Goal: Transaction & Acquisition: Purchase product/service

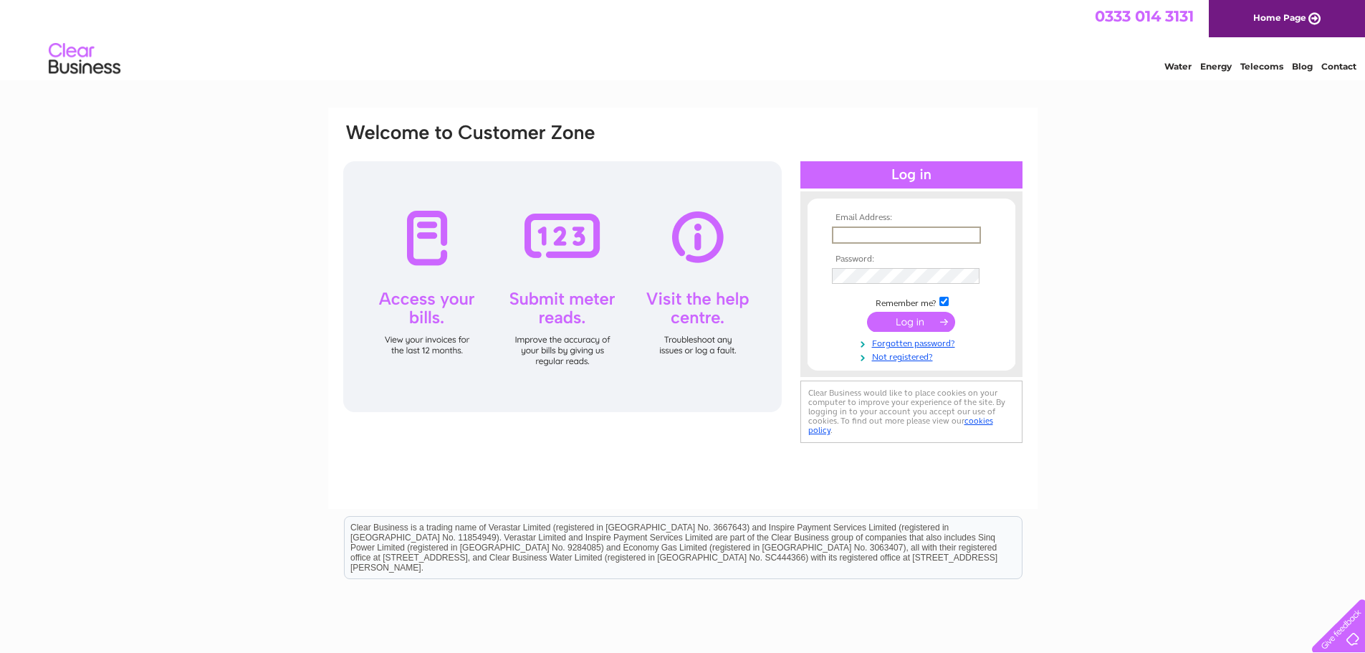
click at [871, 231] on input "text" at bounding box center [906, 235] width 149 height 17
type input "info@jpsmotors.co.uk"
click at [935, 319] on input "submit" at bounding box center [911, 322] width 88 height 20
click at [909, 318] on input "submit" at bounding box center [911, 320] width 88 height 20
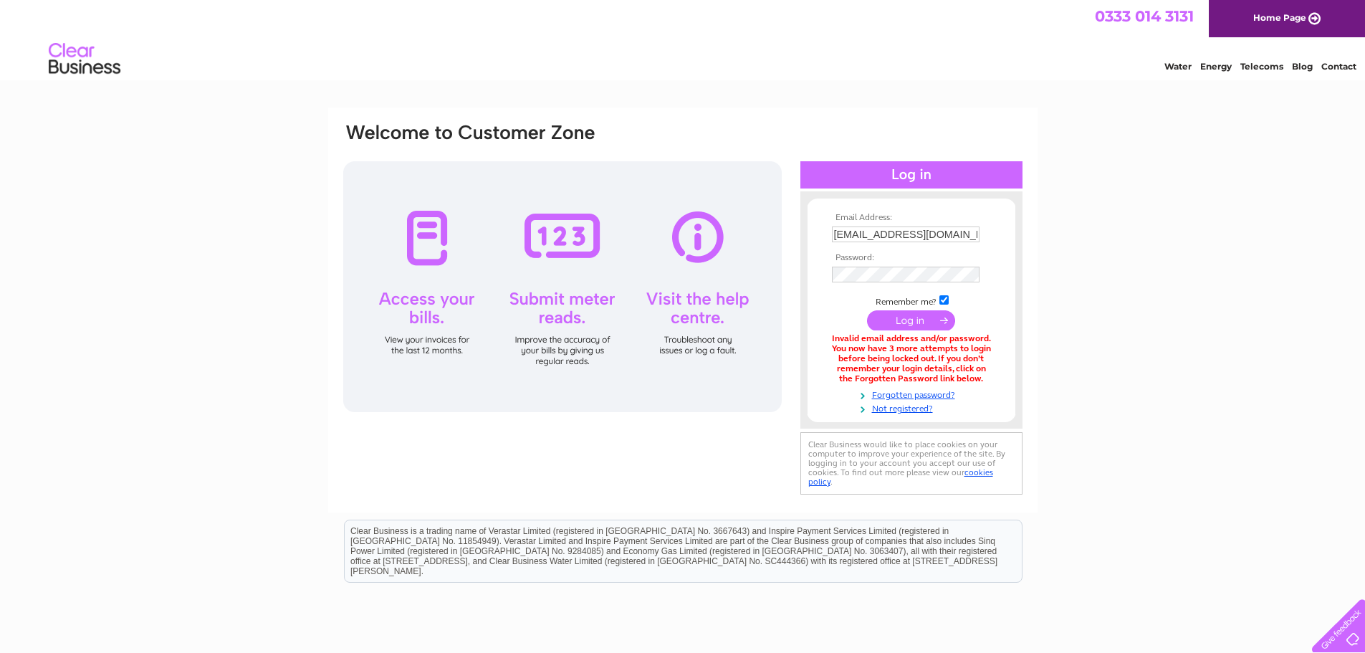
click at [922, 317] on input "submit" at bounding box center [911, 320] width 88 height 20
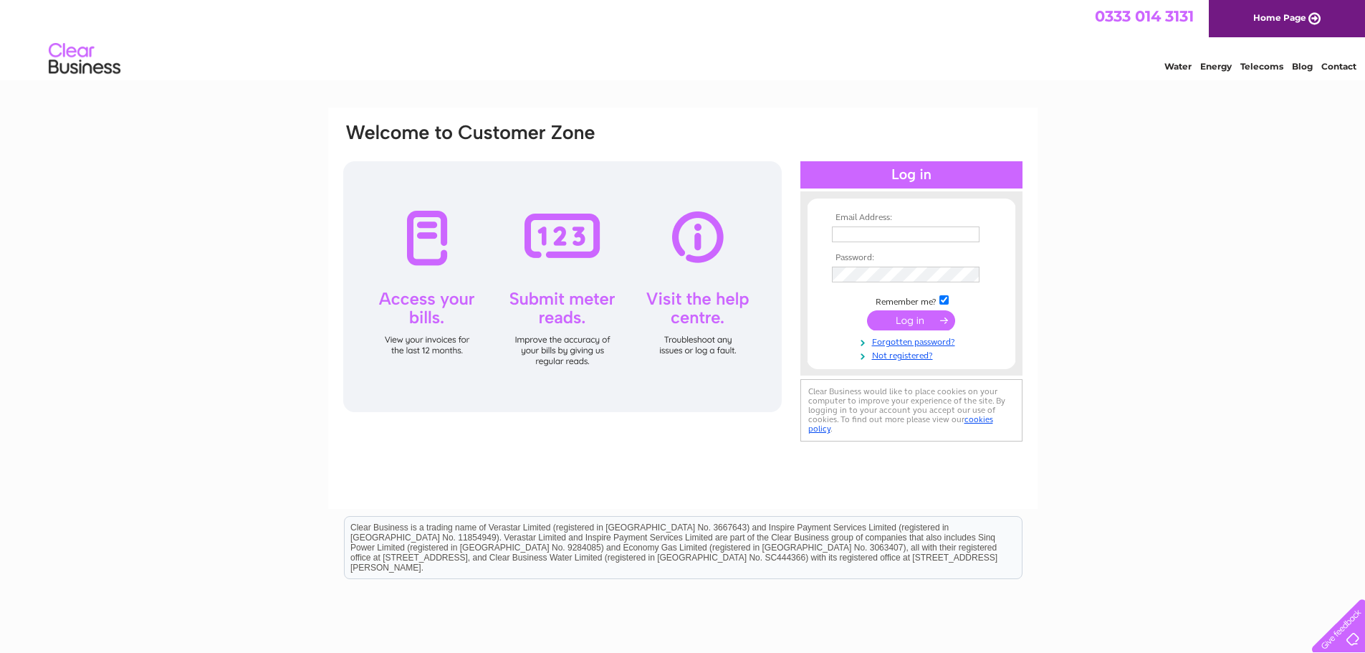
click at [858, 230] on input "text" at bounding box center [906, 235] width 148 height 16
type input "[EMAIL_ADDRESS][DOMAIN_NAME]"
click at [905, 323] on input "submit" at bounding box center [911, 322] width 88 height 20
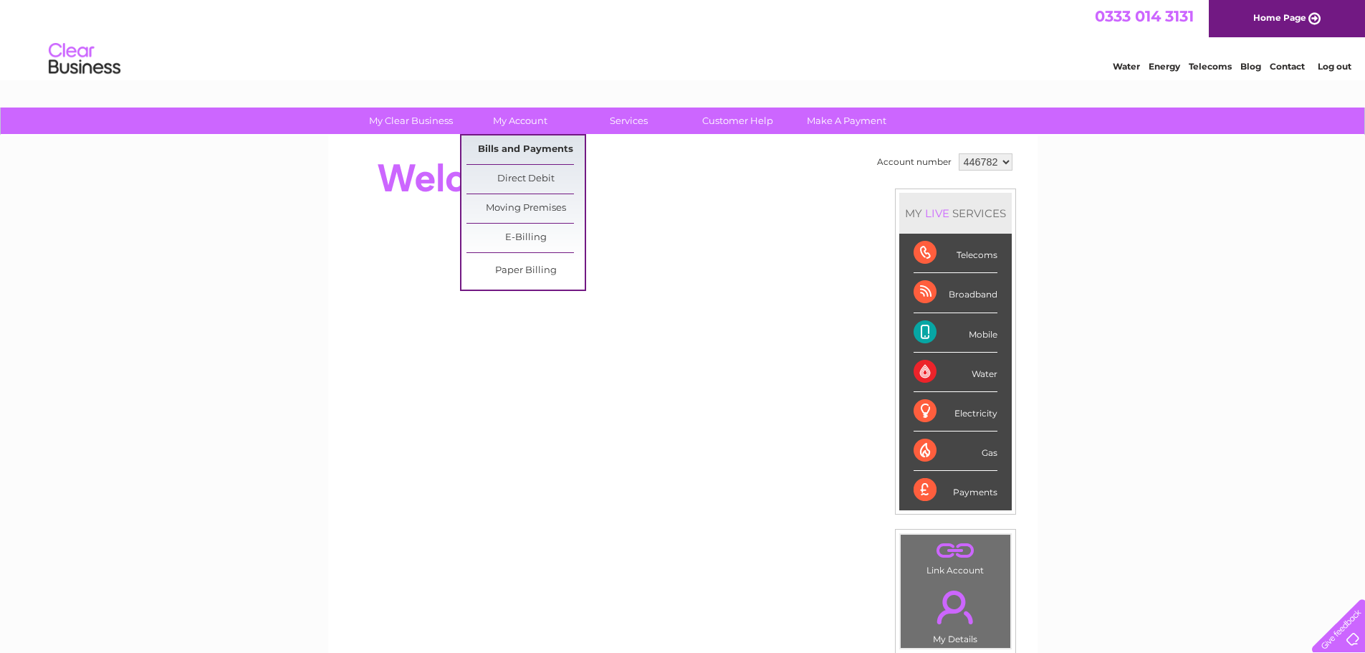
click at [530, 151] on link "Bills and Payments" at bounding box center [526, 149] width 118 height 29
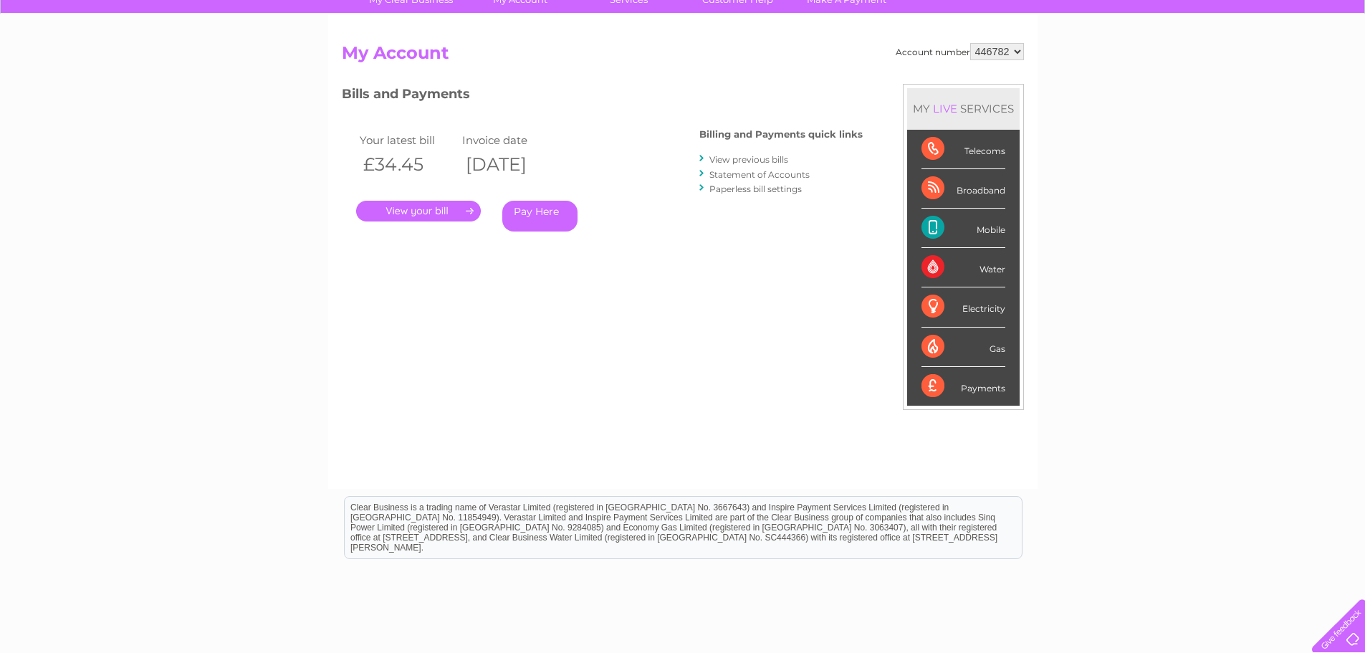
scroll to position [143, 0]
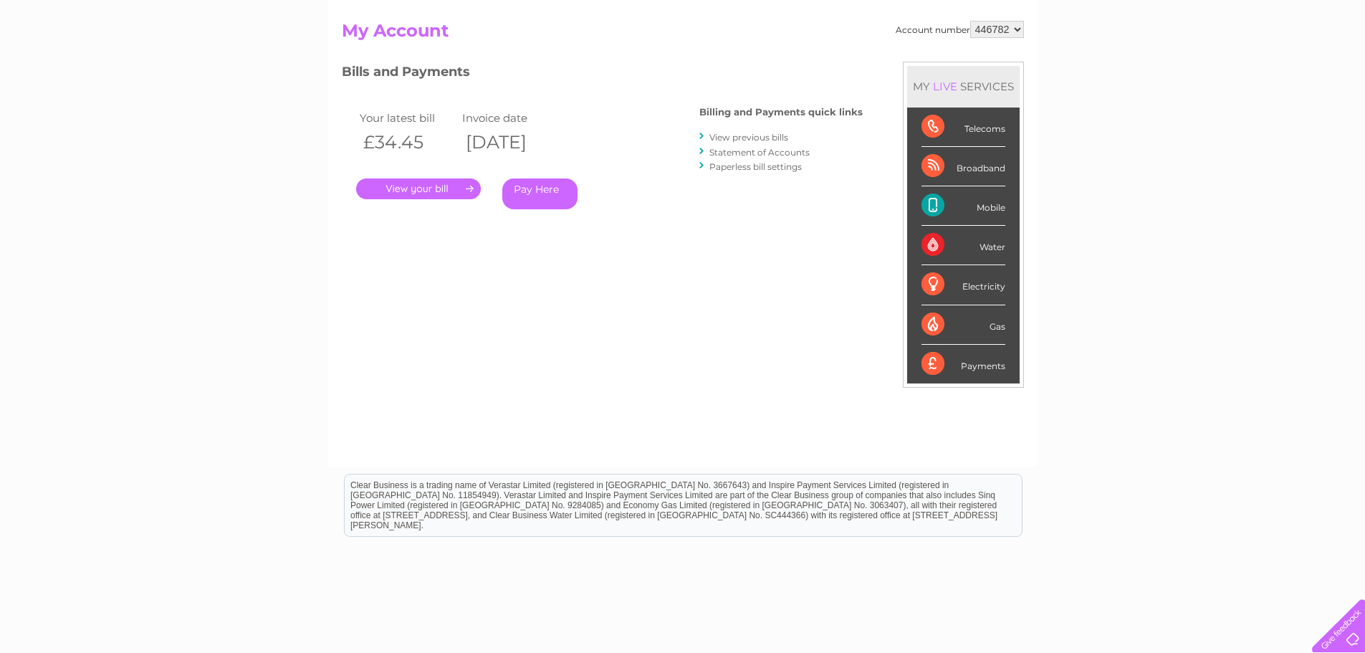
click at [431, 185] on link "." at bounding box center [418, 188] width 125 height 21
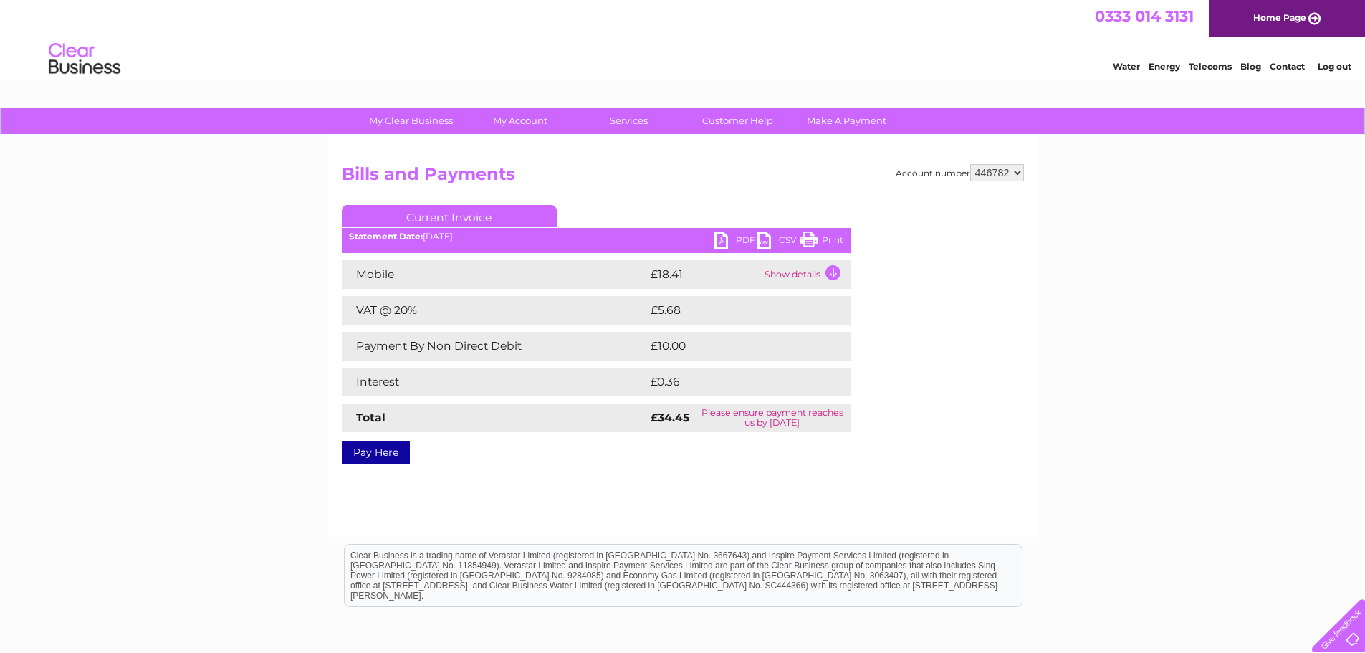
scroll to position [72, 0]
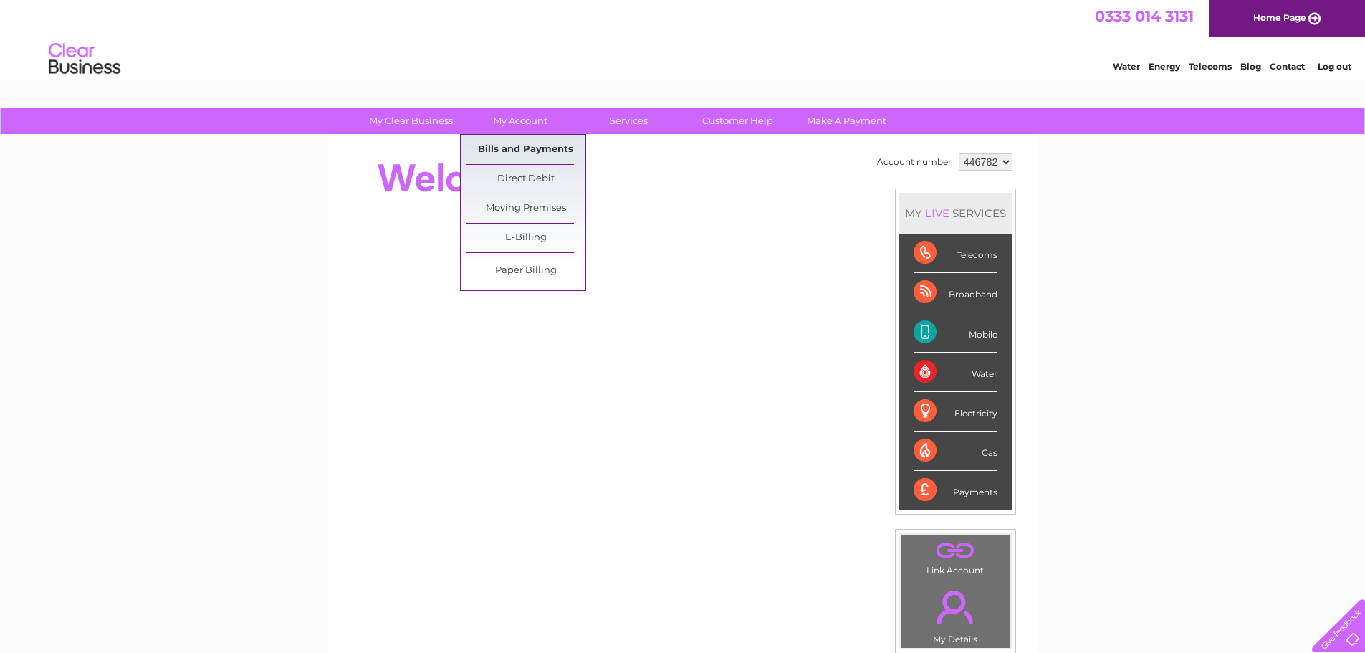
click at [520, 149] on link "Bills and Payments" at bounding box center [526, 149] width 118 height 29
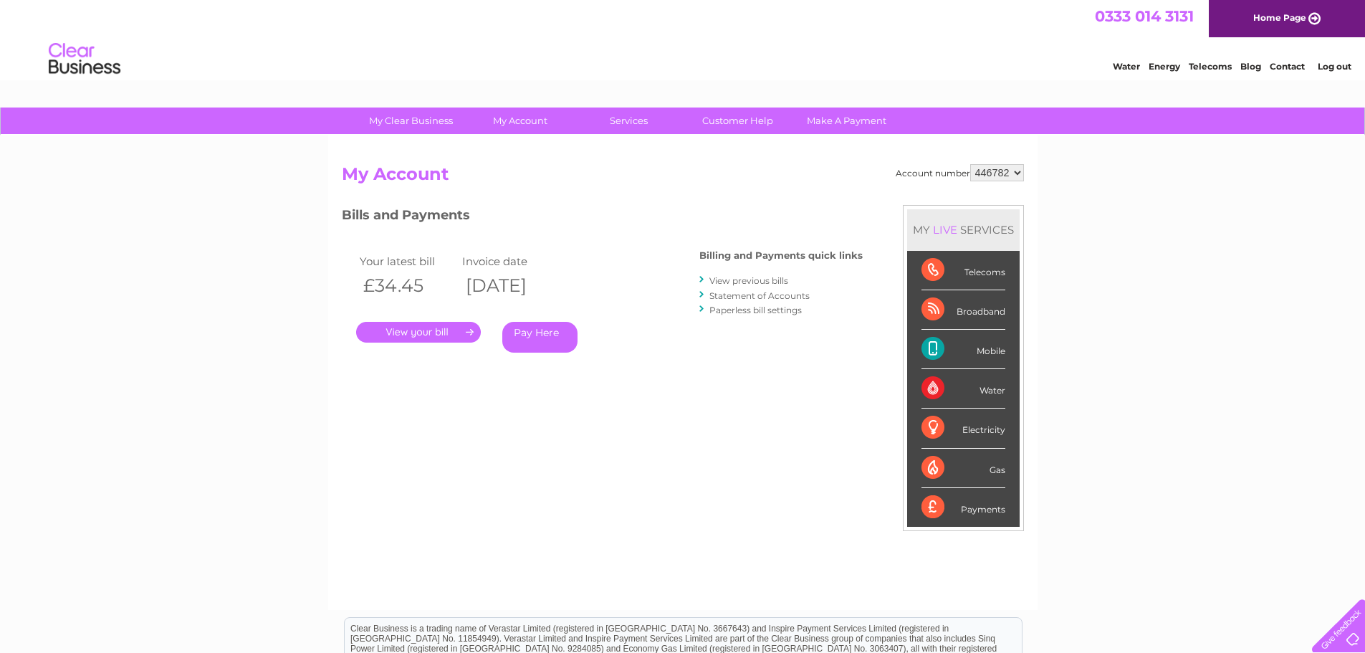
click at [534, 336] on link "Pay Here" at bounding box center [539, 337] width 75 height 31
click at [536, 331] on link "Pay Here" at bounding box center [539, 337] width 75 height 31
click at [452, 333] on link "." at bounding box center [418, 332] width 125 height 21
click at [430, 325] on link "." at bounding box center [418, 332] width 125 height 21
click at [535, 333] on link "Pay Here" at bounding box center [539, 337] width 75 height 31
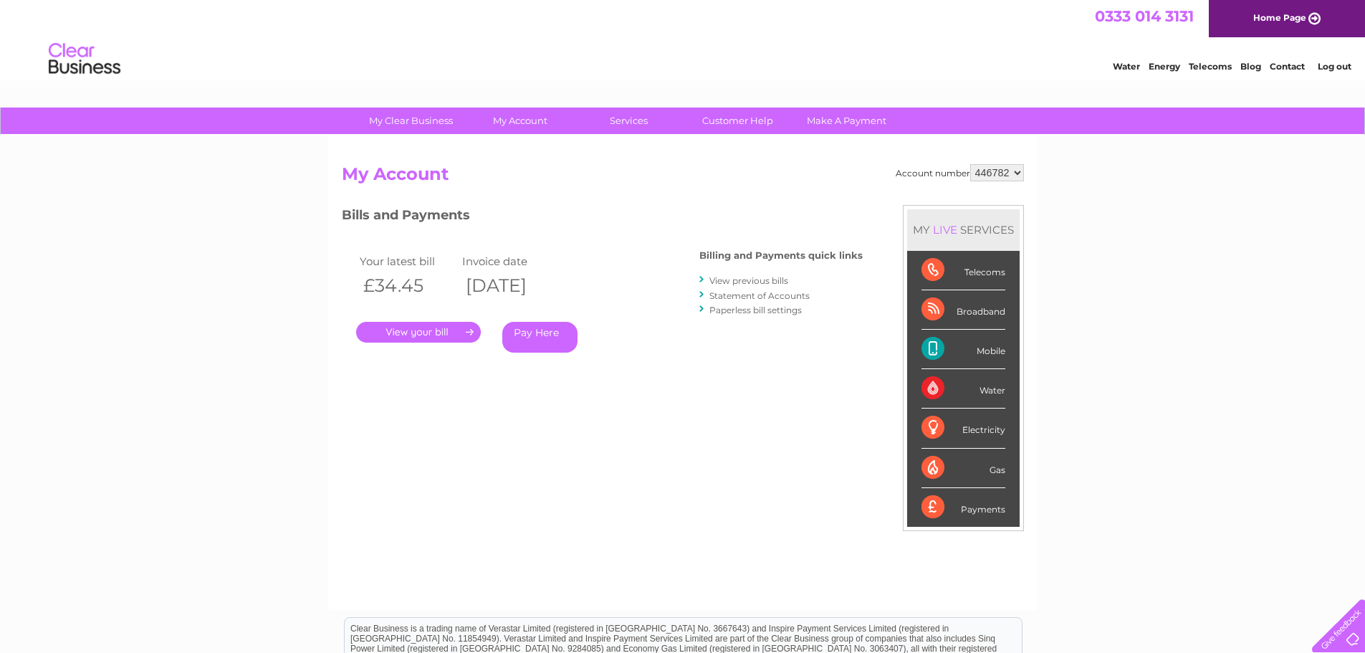
click at [417, 325] on link "." at bounding box center [418, 332] width 125 height 21
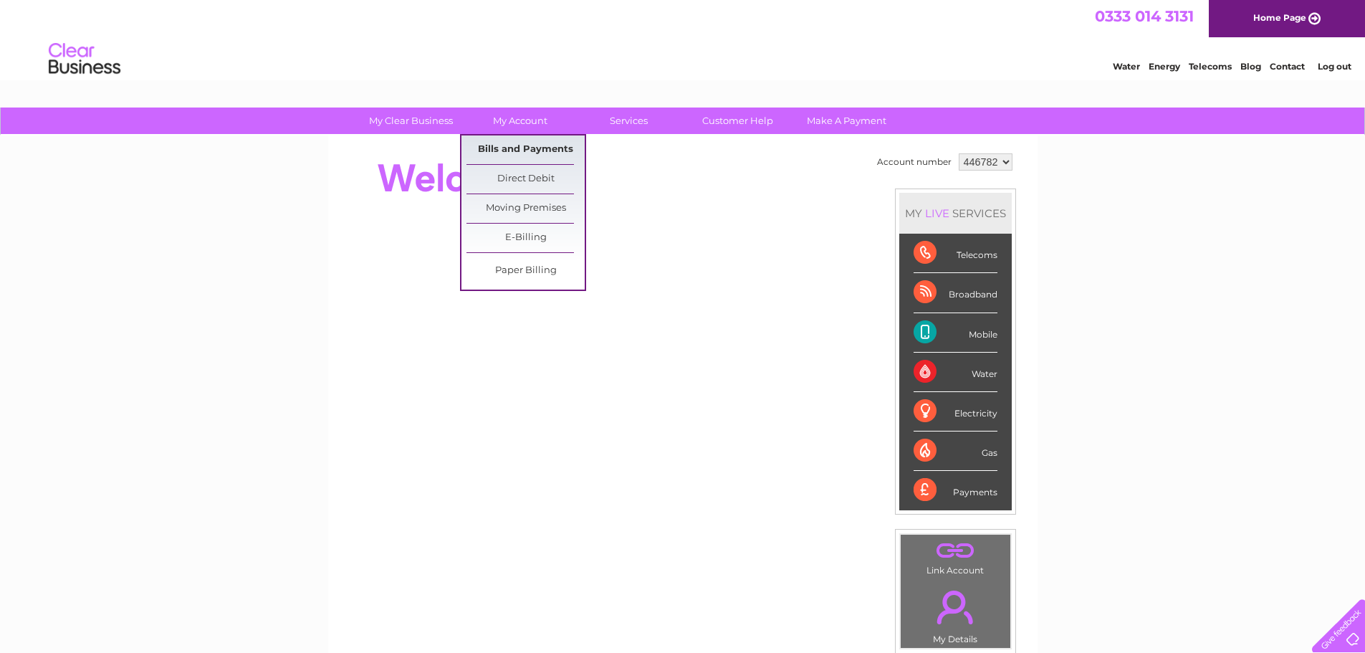
click at [525, 146] on link "Bills and Payments" at bounding box center [526, 149] width 118 height 29
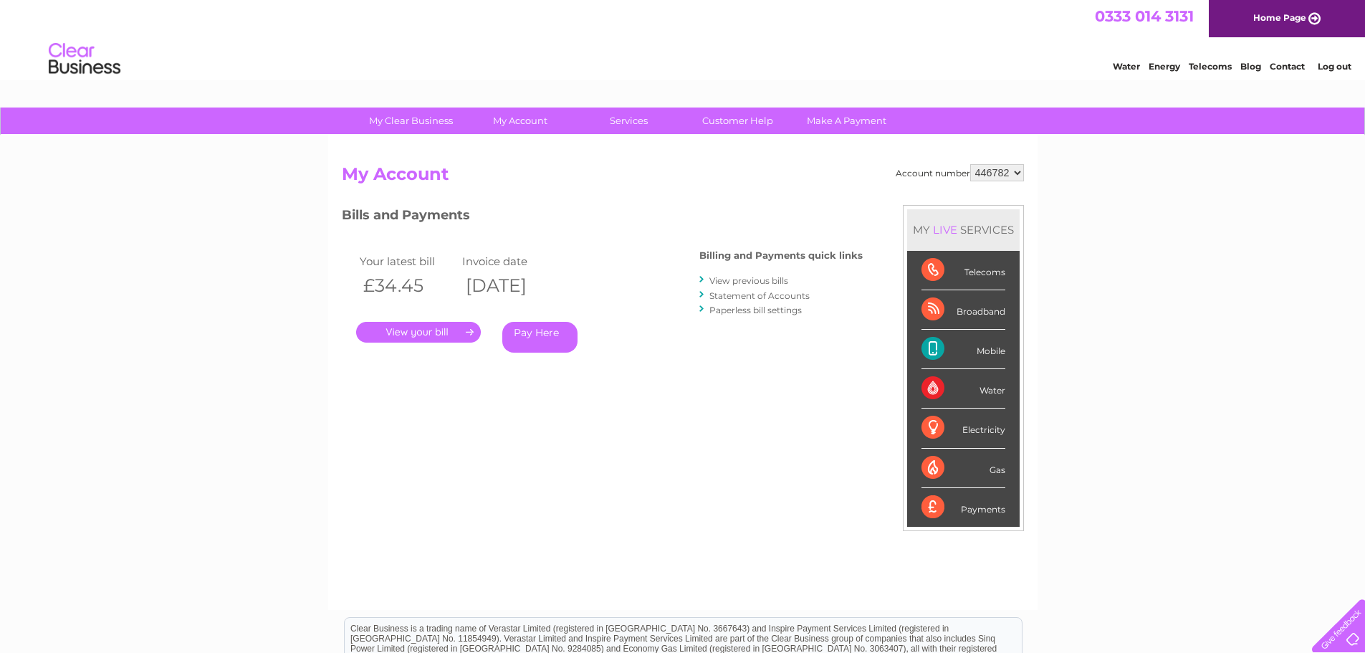
click at [543, 330] on link "Pay Here" at bounding box center [539, 337] width 75 height 31
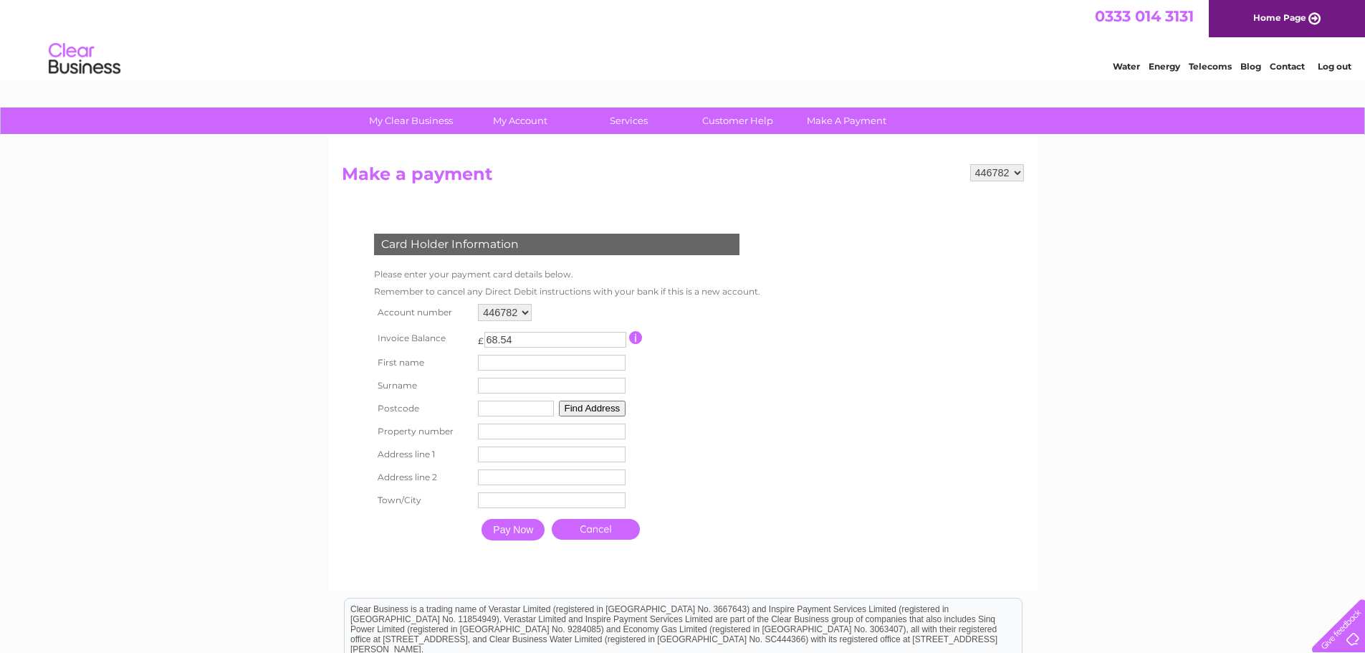
drag, startPoint x: 517, startPoint y: 338, endPoint x: 457, endPoint y: 338, distance: 60.2
click at [457, 338] on tr "Invoice Balance £ 68.54 This payment facility permits payment of the full outst…" at bounding box center [564, 338] width 387 height 27
type input "34.45"
click at [600, 411] on button "Find Address" at bounding box center [592, 409] width 67 height 16
click at [507, 362] on input "text" at bounding box center [554, 363] width 149 height 17
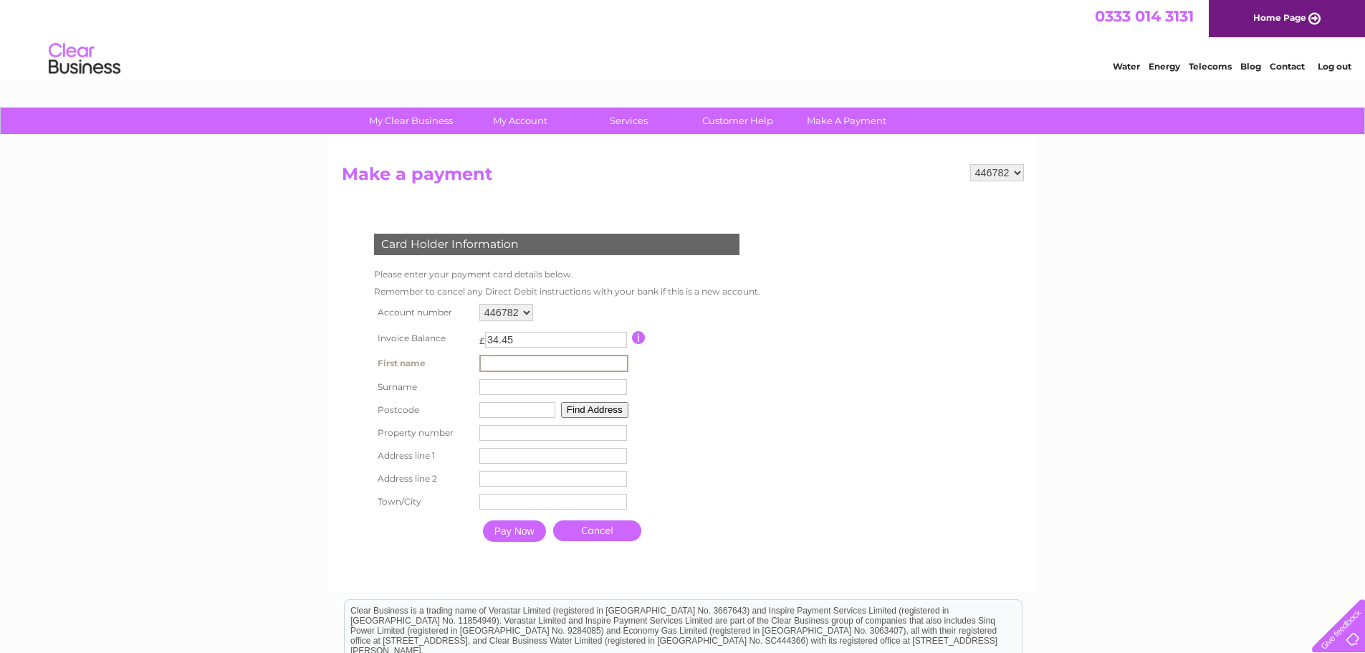
type input "Jamie"
type input "start"
type input "cb11 3aq"
click at [601, 405] on button "Find Address" at bounding box center [594, 410] width 67 height 16
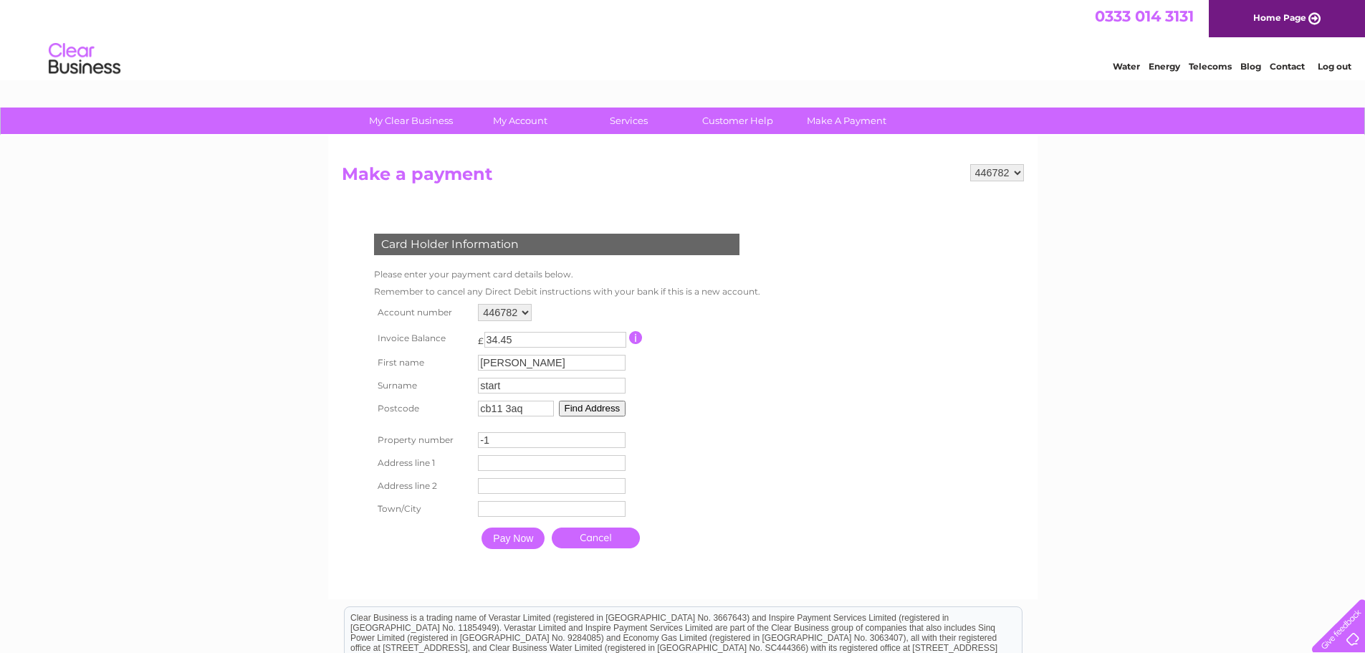
type input "-1"
click at [617, 444] on input "-1" at bounding box center [552, 440] width 148 height 16
drag, startPoint x: 504, startPoint y: 437, endPoint x: 441, endPoint y: 446, distance: 63.8
click at [441, 446] on tr "Property number -1 Property Number" at bounding box center [564, 440] width 387 height 23
click at [495, 445] on input "number" at bounding box center [552, 440] width 148 height 16
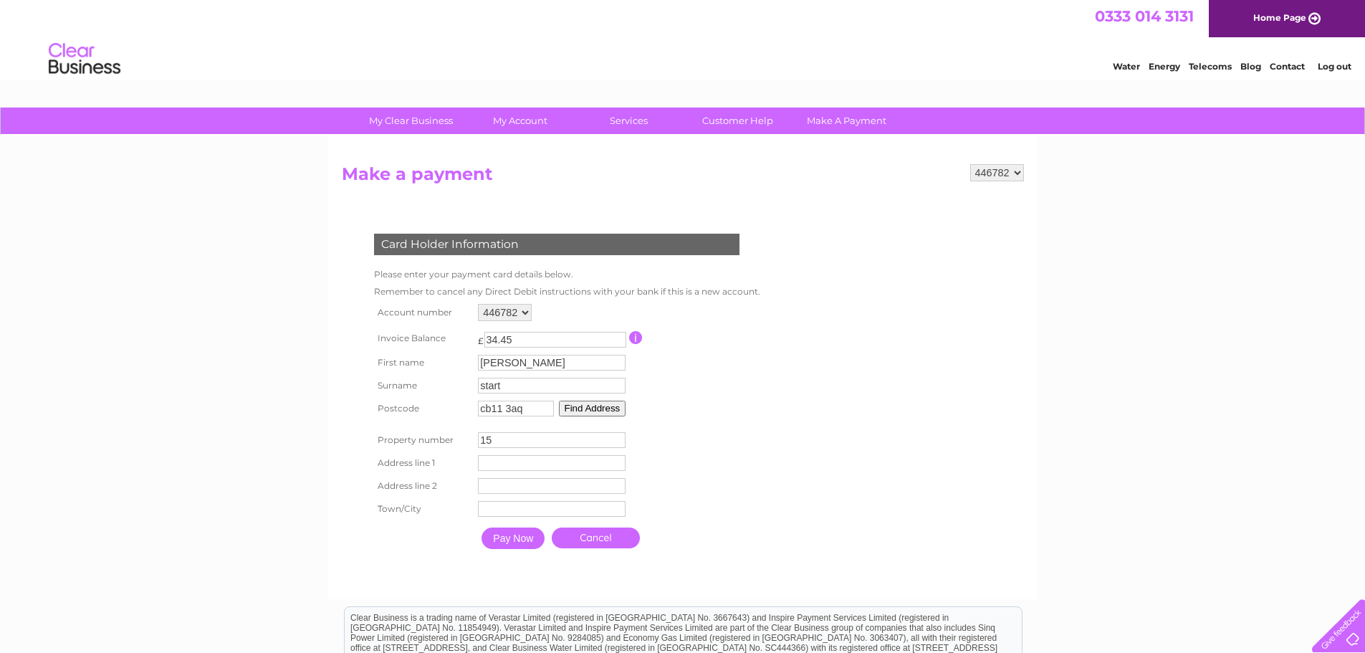
type input "15"
click at [510, 461] on input "text" at bounding box center [552, 463] width 148 height 16
type input "unit 15 shirehill industrial estate"
type input "saffron walden"
click at [520, 534] on input "Pay Now" at bounding box center [513, 539] width 63 height 22
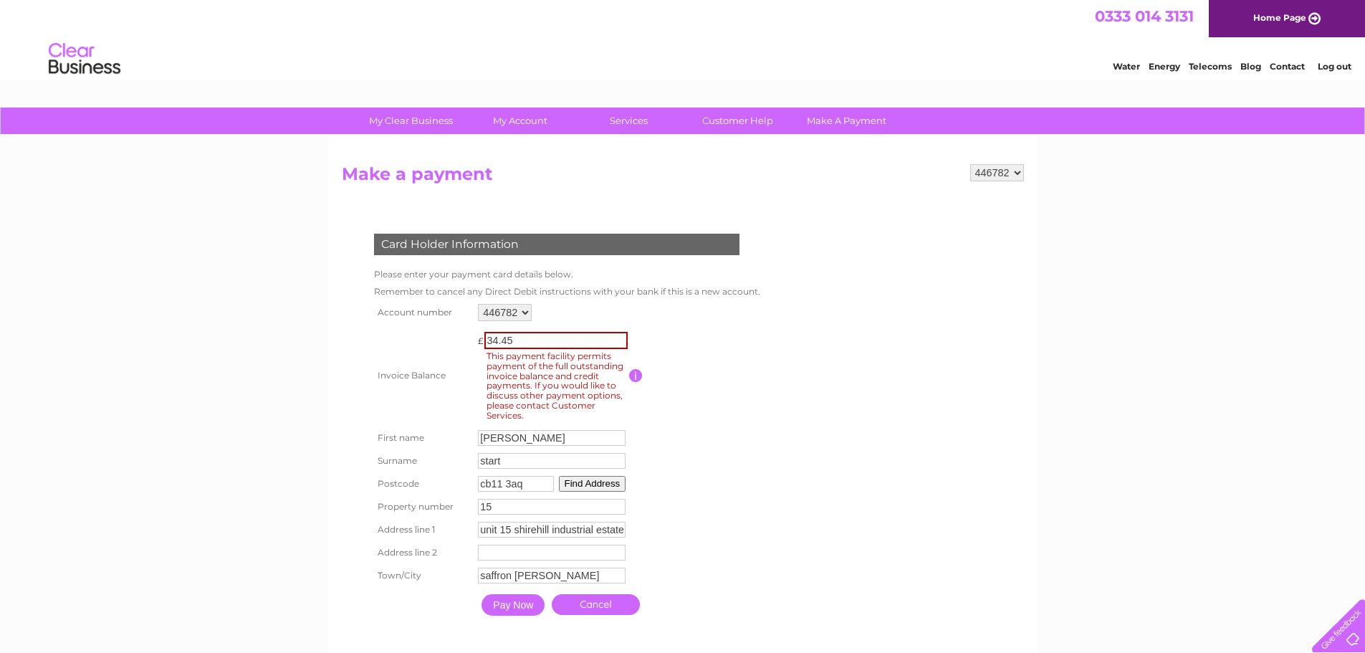
click at [638, 381] on input "button" at bounding box center [636, 375] width 14 height 13
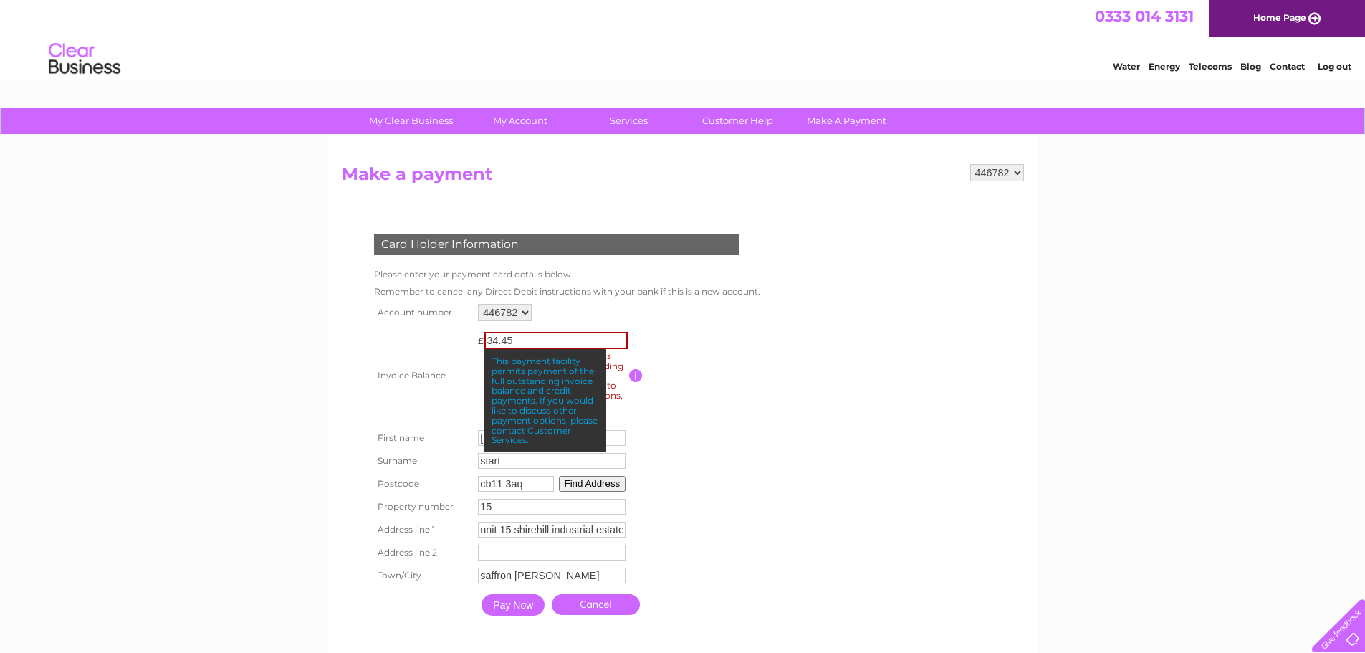
click at [719, 414] on td at bounding box center [693, 376] width 128 height 102
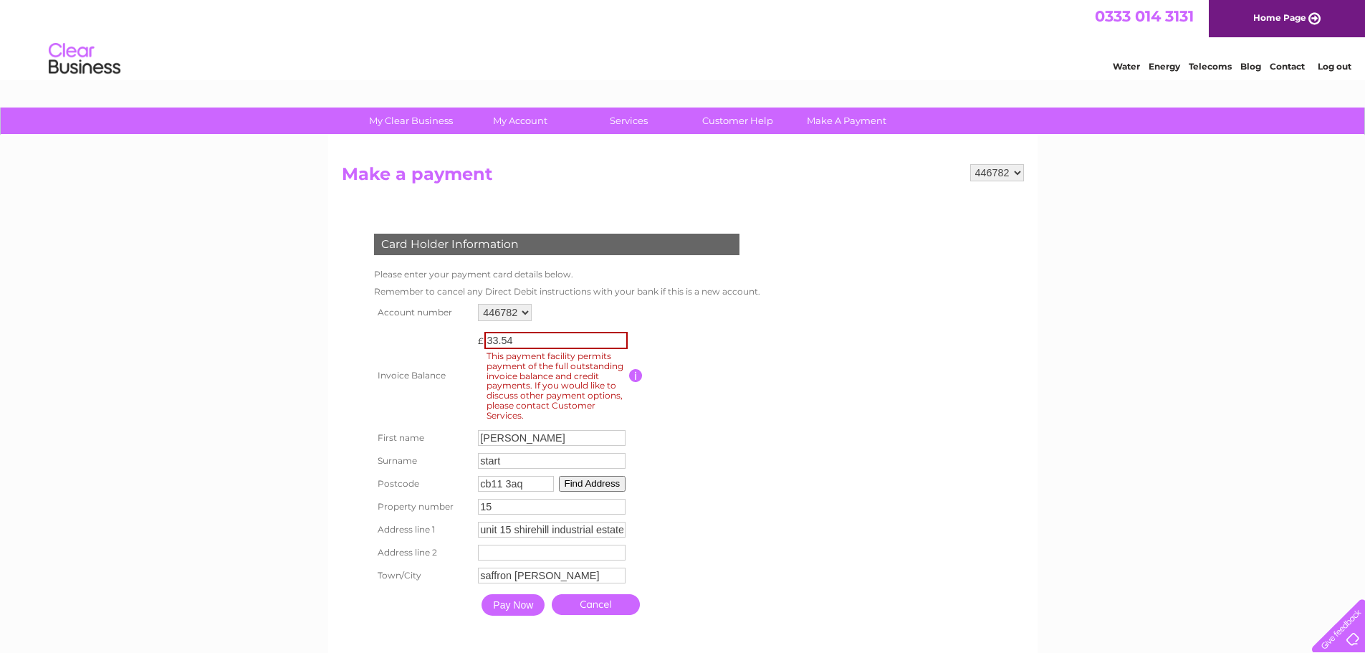
click at [620, 340] on input "33.54" at bounding box center [556, 340] width 143 height 17
type input "34.54"
click at [621, 335] on input "34.54" at bounding box center [556, 340] width 143 height 17
click at [619, 348] on input "34.54" at bounding box center [556, 340] width 143 height 17
click at [536, 348] on input "34.54" at bounding box center [556, 340] width 143 height 17
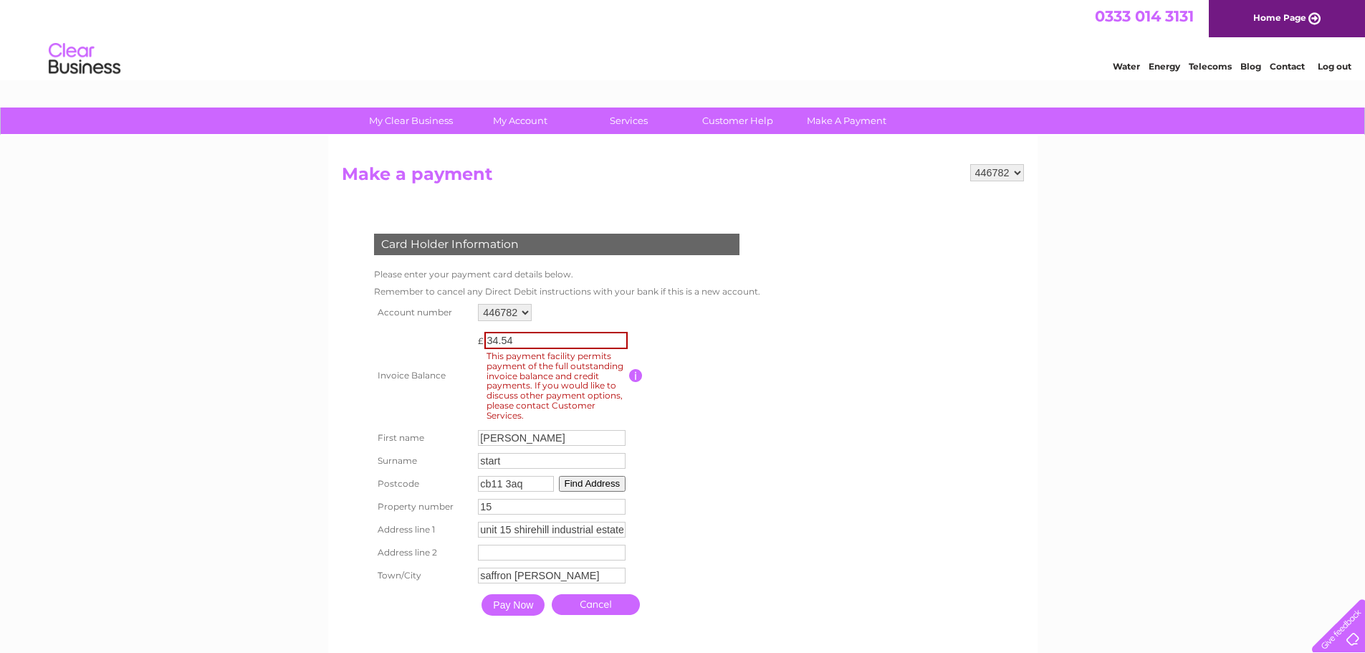
drag, startPoint x: 534, startPoint y: 340, endPoint x: 423, endPoint y: 328, distance: 111.8
click at [423, 328] on tr "Invoice Balance £ 34.54 This payment facility permits payment of the full outst…" at bounding box center [564, 376] width 387 height 102
click at [919, 417] on form "446782 Make a payment Card Holder Information Please enter your payment card de…" at bounding box center [683, 407] width 682 height 487
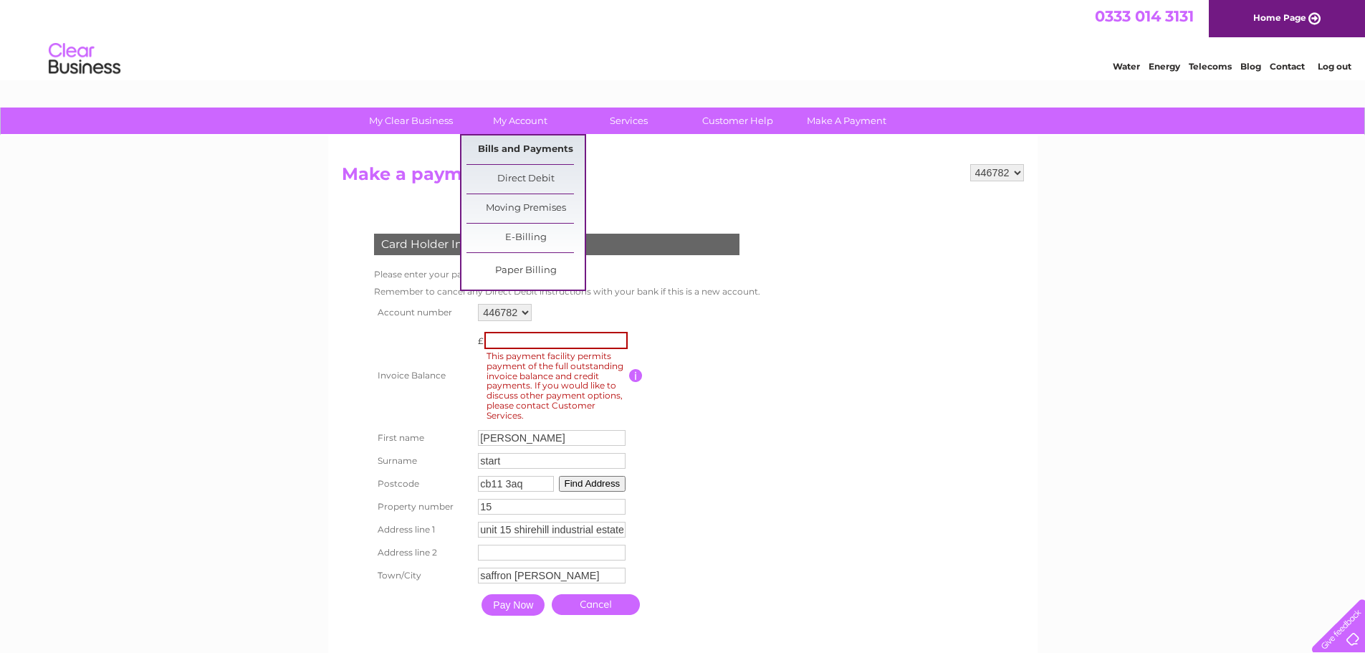
click at [525, 149] on link "Bills and Payments" at bounding box center [526, 149] width 118 height 29
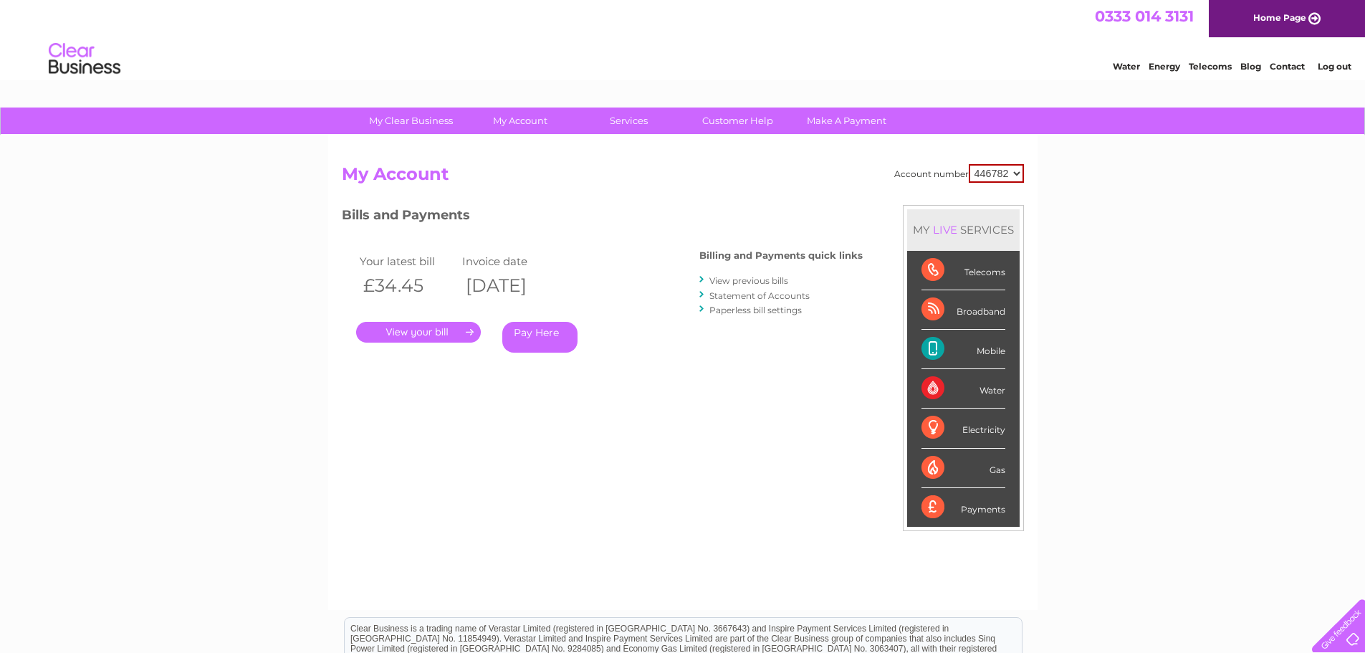
click at [435, 330] on link "." at bounding box center [418, 332] width 125 height 21
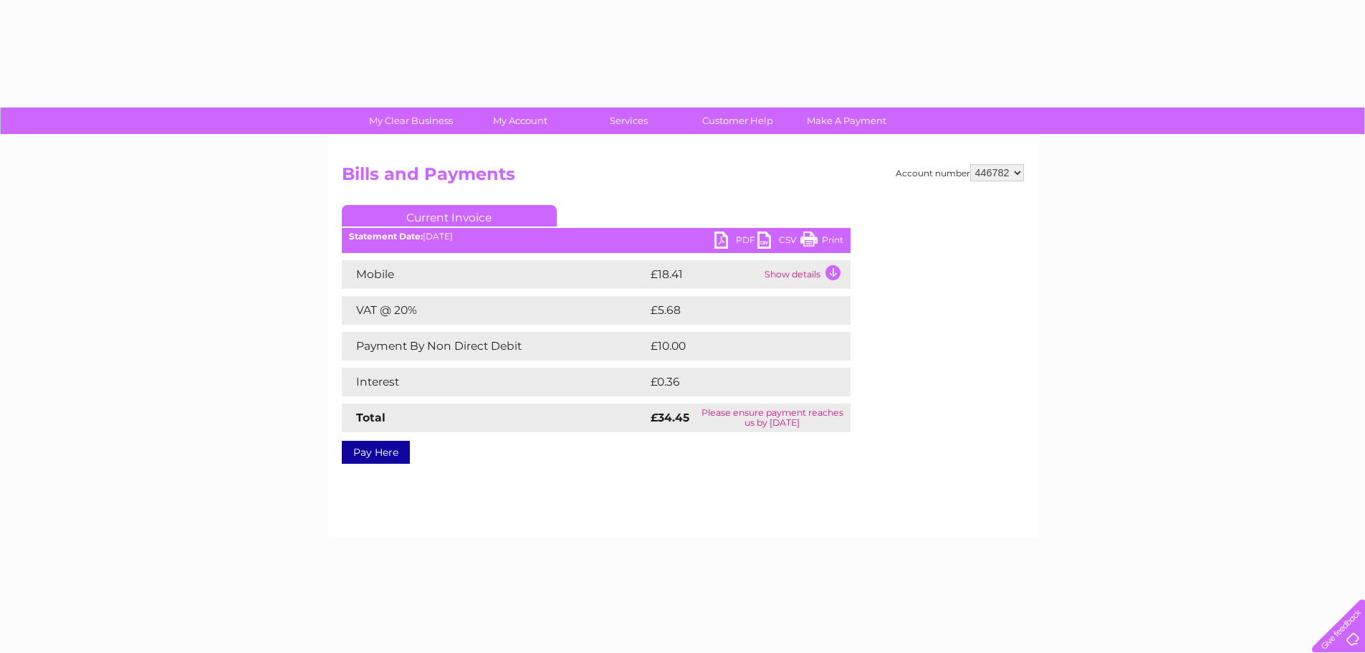
click at [388, 457] on link "Pay Here" at bounding box center [376, 452] width 68 height 23
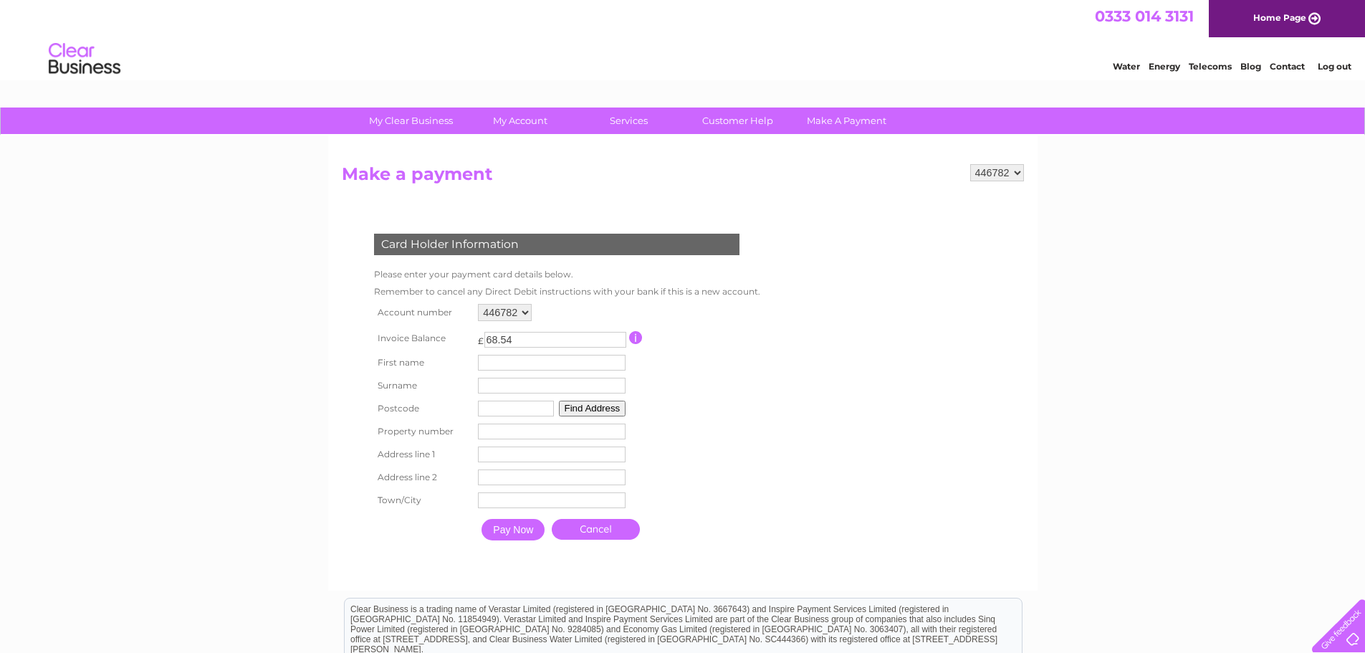
click at [548, 366] on input "text" at bounding box center [552, 363] width 148 height 16
type input "Jamie"
type input "start"
type input "cb11 3aq"
click at [508, 434] on input "number" at bounding box center [552, 432] width 148 height 16
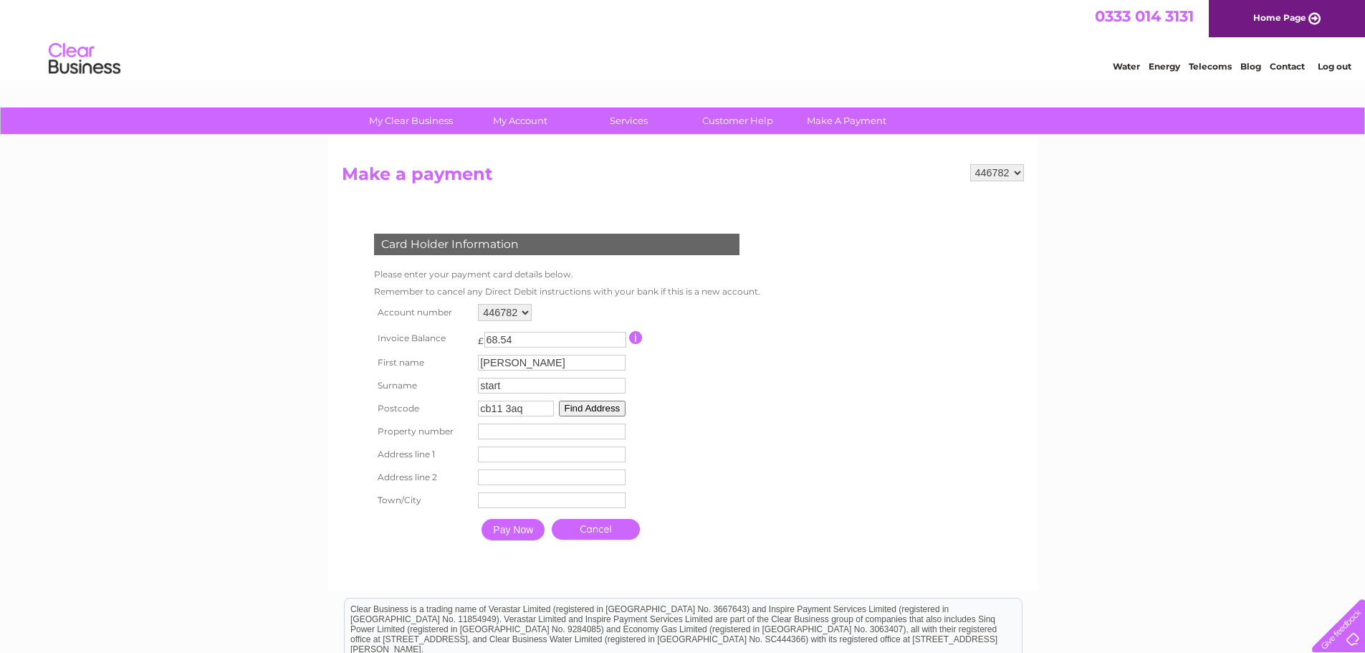
click at [616, 409] on button "Find Address" at bounding box center [592, 409] width 67 height 16
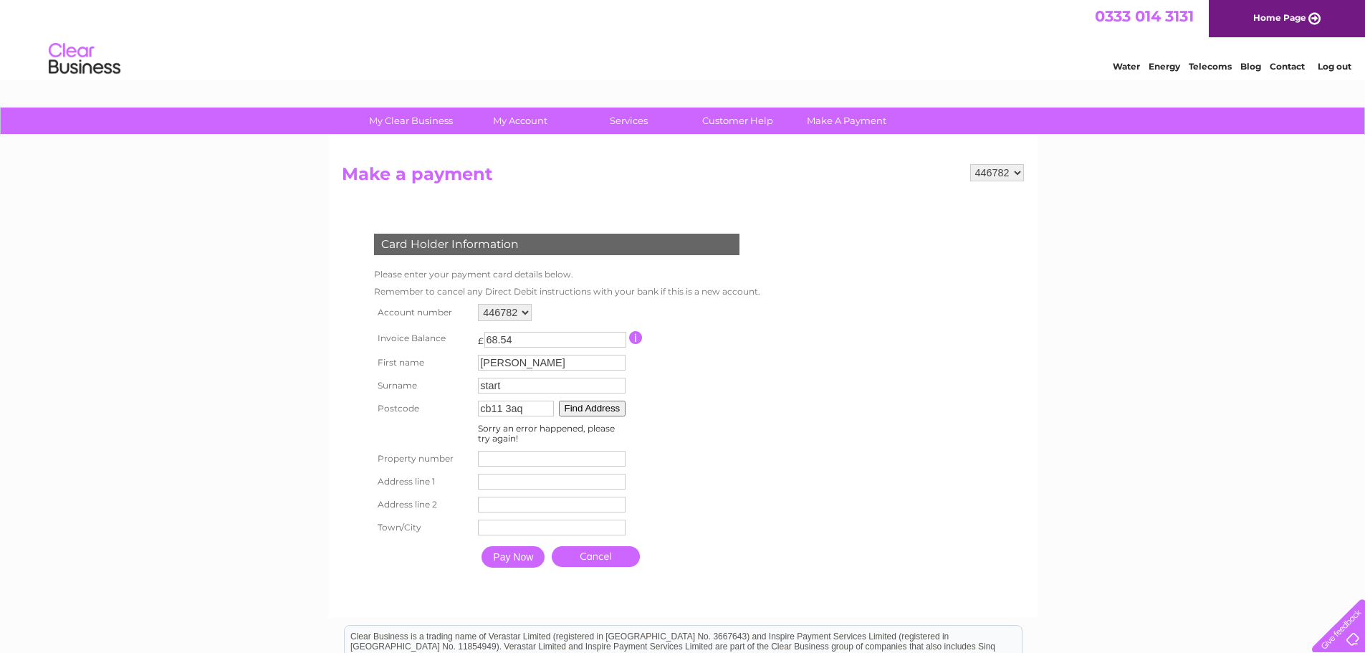
drag, startPoint x: 551, startPoint y: 428, endPoint x: 554, endPoint y: 439, distance: 11.8
click at [552, 432] on span "Sorry an error happened, please try again!" at bounding box center [546, 433] width 137 height 21
click at [505, 459] on input "number" at bounding box center [552, 459] width 148 height 16
type input "15"
click at [520, 494] on td "Address Line Two" at bounding box center [552, 504] width 155 height 23
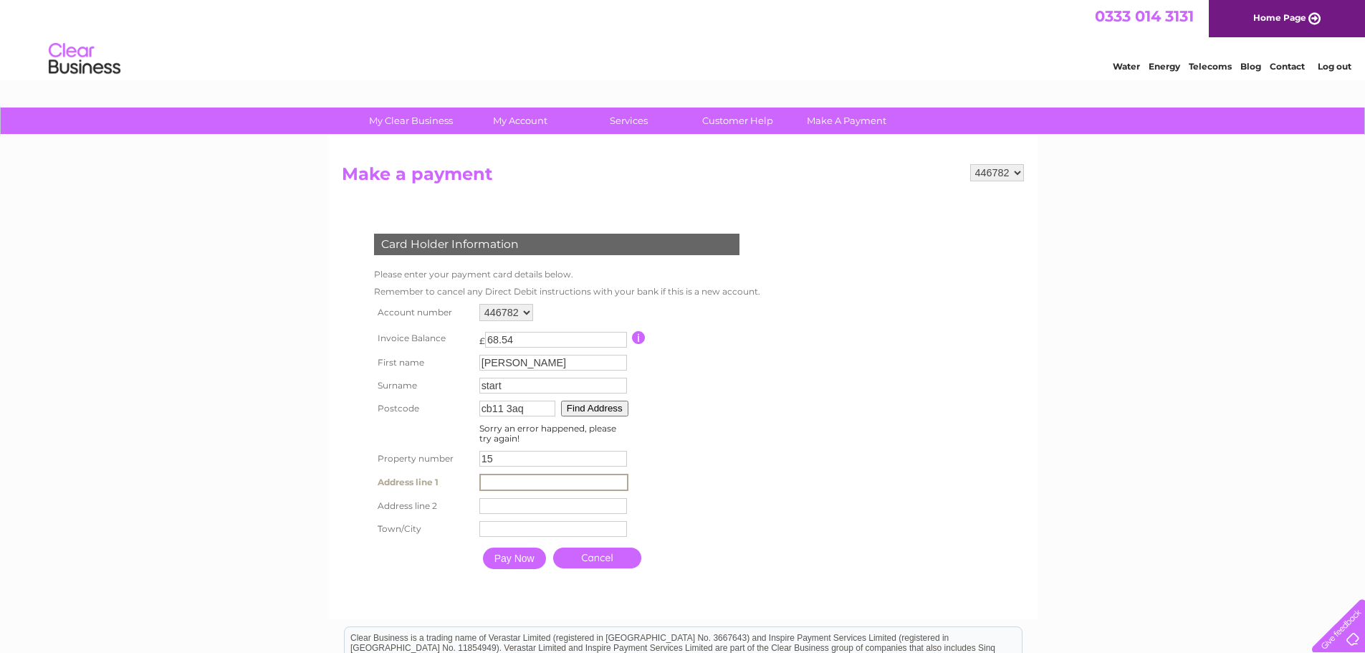
click at [521, 478] on input "text" at bounding box center [554, 482] width 149 height 17
type input "unit 15 shirehill industrial estate"
type input "saffron walden"
click at [508, 550] on input "Pay Now" at bounding box center [514, 559] width 63 height 22
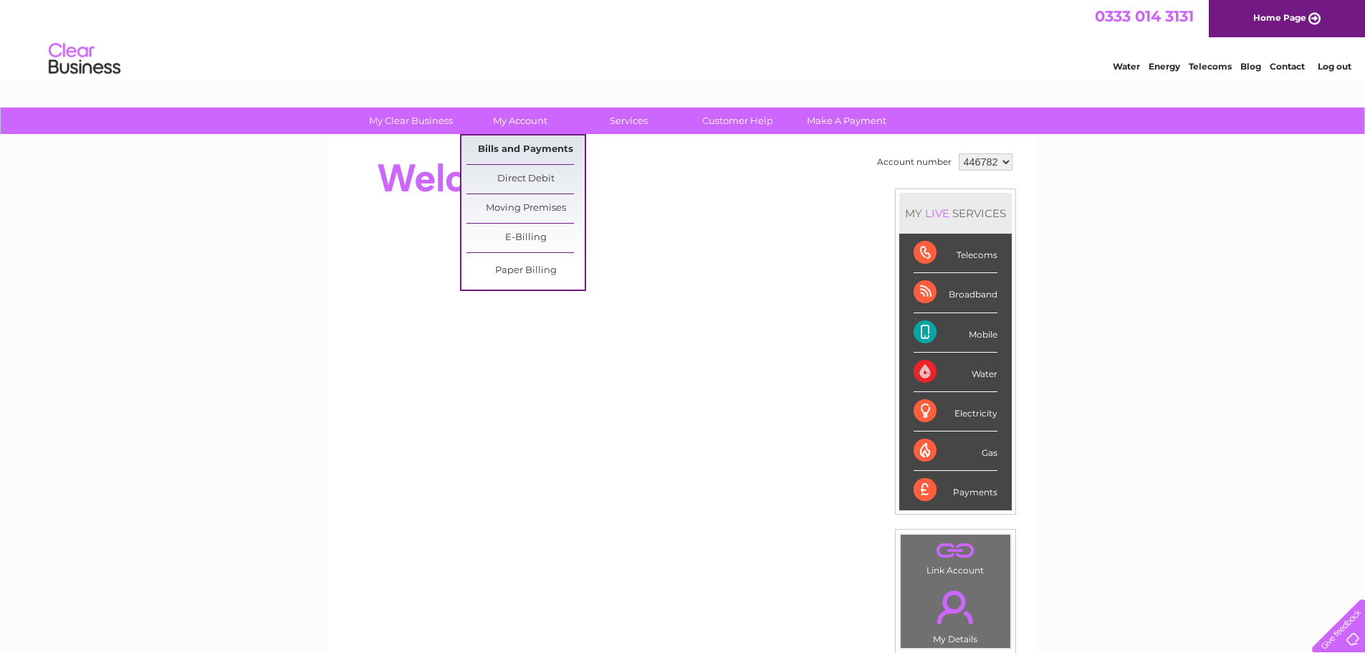
click at [518, 140] on link "Bills and Payments" at bounding box center [526, 149] width 118 height 29
click at [515, 151] on link "Bills and Payments" at bounding box center [526, 149] width 118 height 29
click at [517, 144] on link "Bills and Payments" at bounding box center [526, 149] width 118 height 29
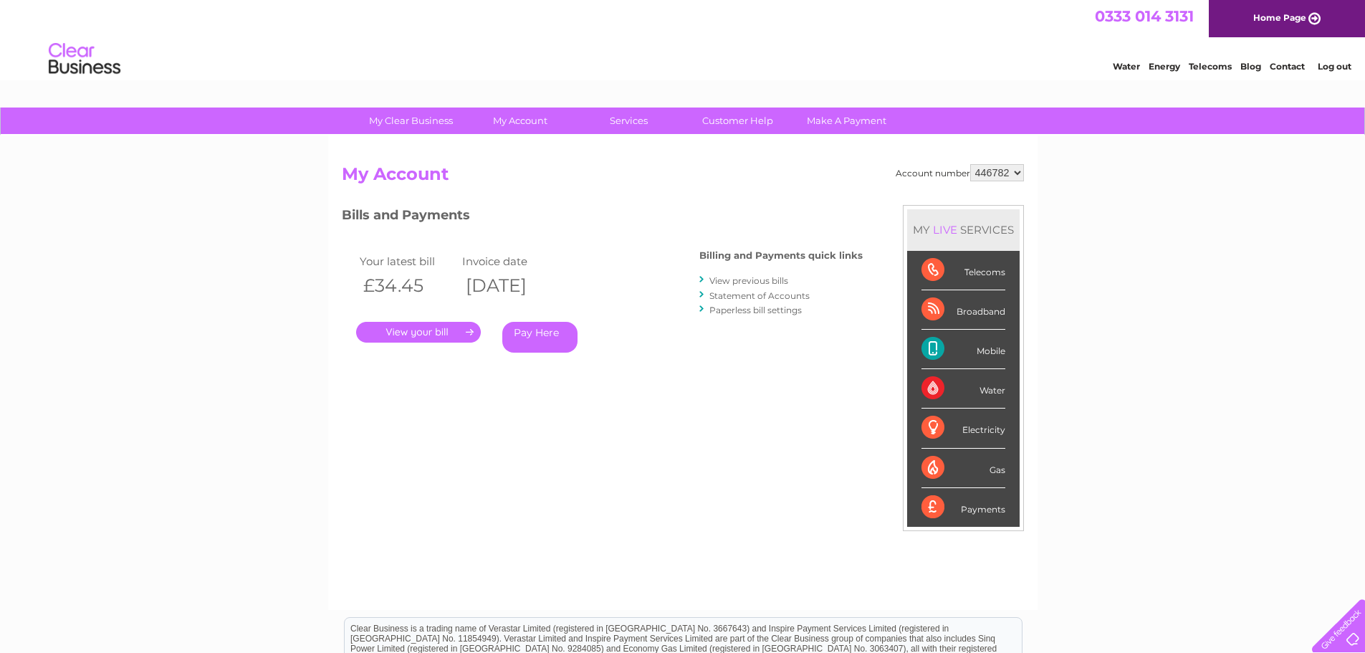
click at [532, 335] on link "Pay Here" at bounding box center [539, 337] width 75 height 31
click at [434, 328] on link "." at bounding box center [418, 332] width 125 height 21
click at [547, 324] on link "Pay Here" at bounding box center [539, 337] width 75 height 31
click at [859, 121] on link "Make A Payment" at bounding box center [847, 121] width 118 height 27
click at [450, 330] on link "." at bounding box center [418, 332] width 125 height 21
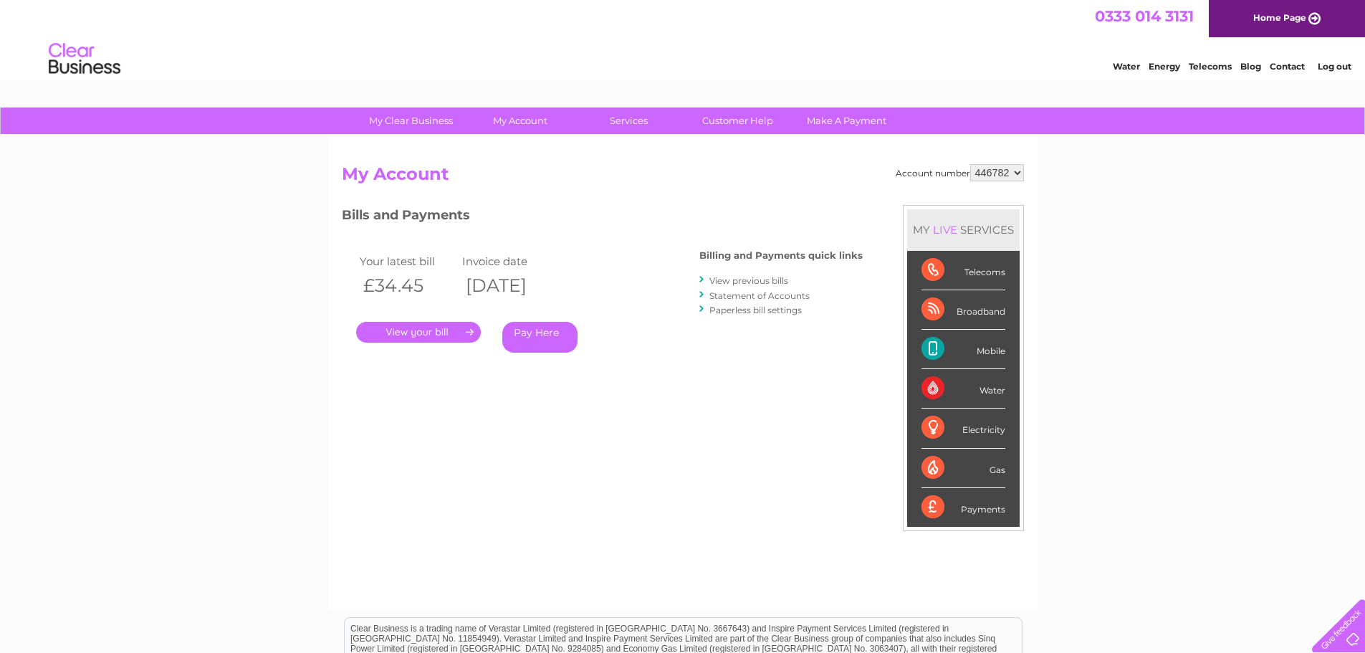
click at [447, 325] on link "." at bounding box center [418, 332] width 125 height 21
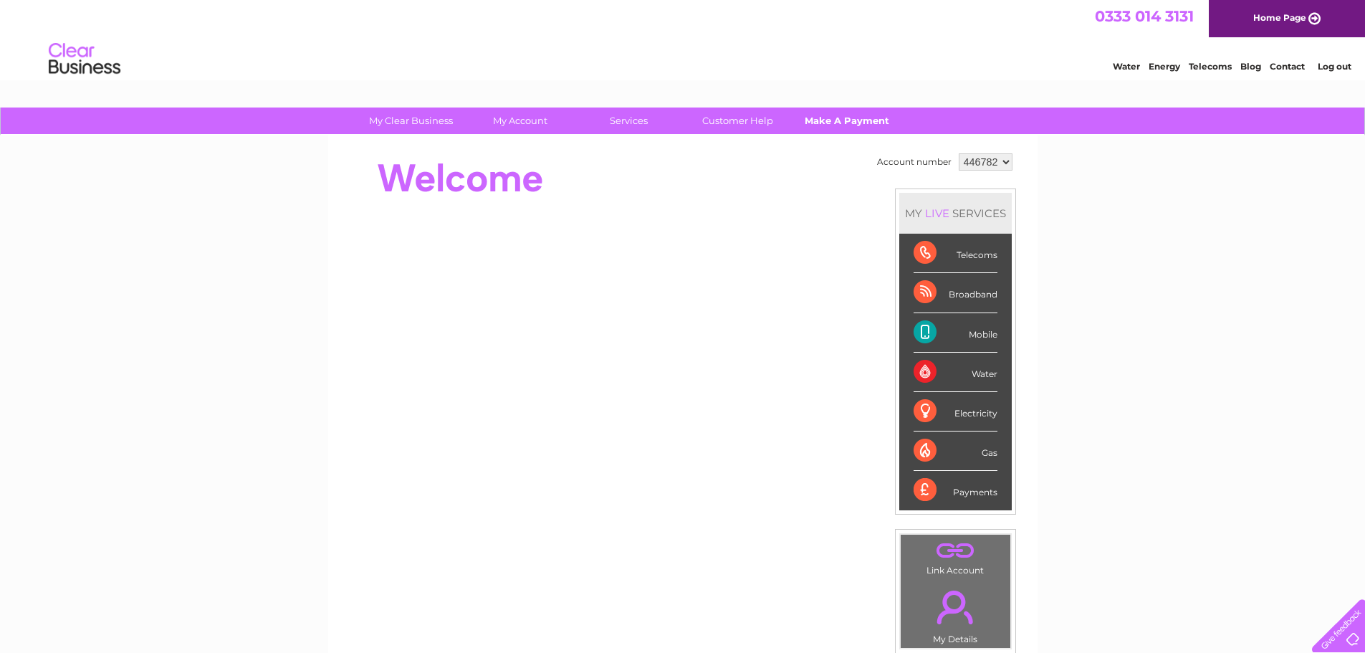
click at [838, 121] on link "Make A Payment" at bounding box center [847, 121] width 118 height 27
click at [833, 118] on link "Make A Payment" at bounding box center [847, 121] width 118 height 27
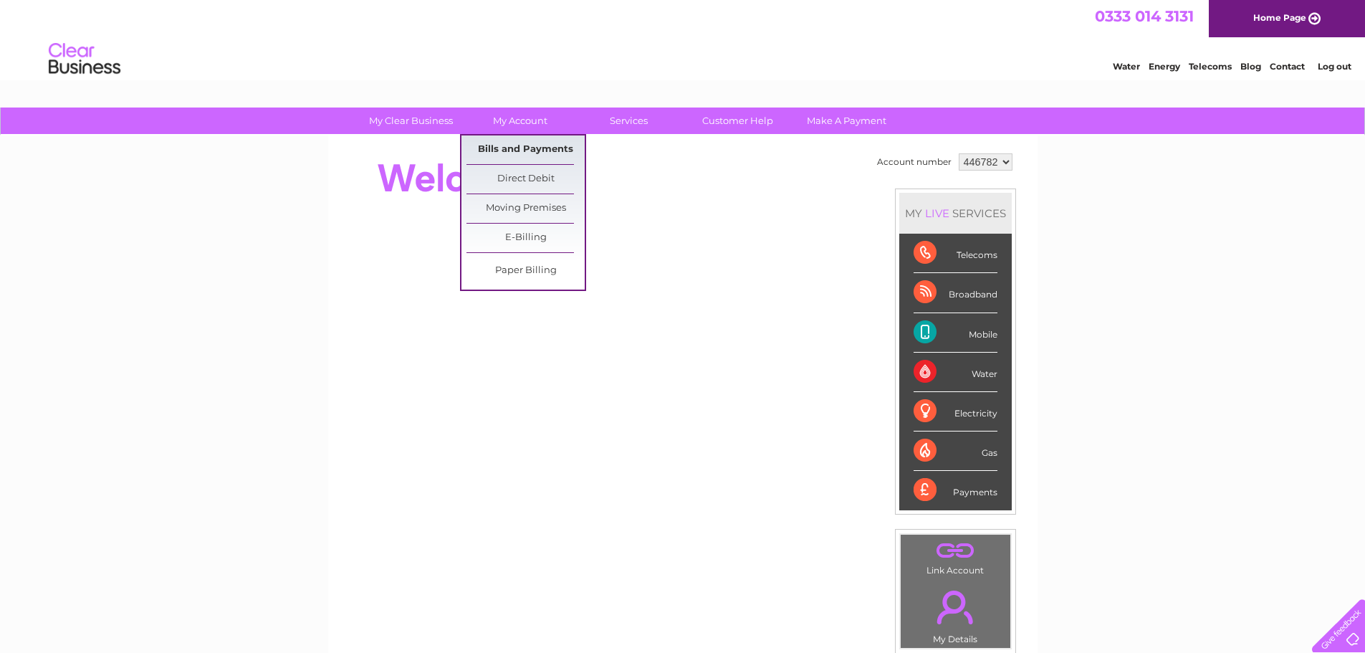
click at [549, 146] on link "Bills and Payments" at bounding box center [526, 149] width 118 height 29
click at [552, 151] on link "Bills and Payments" at bounding box center [526, 149] width 118 height 29
click at [529, 148] on link "Bills and Payments" at bounding box center [526, 149] width 118 height 29
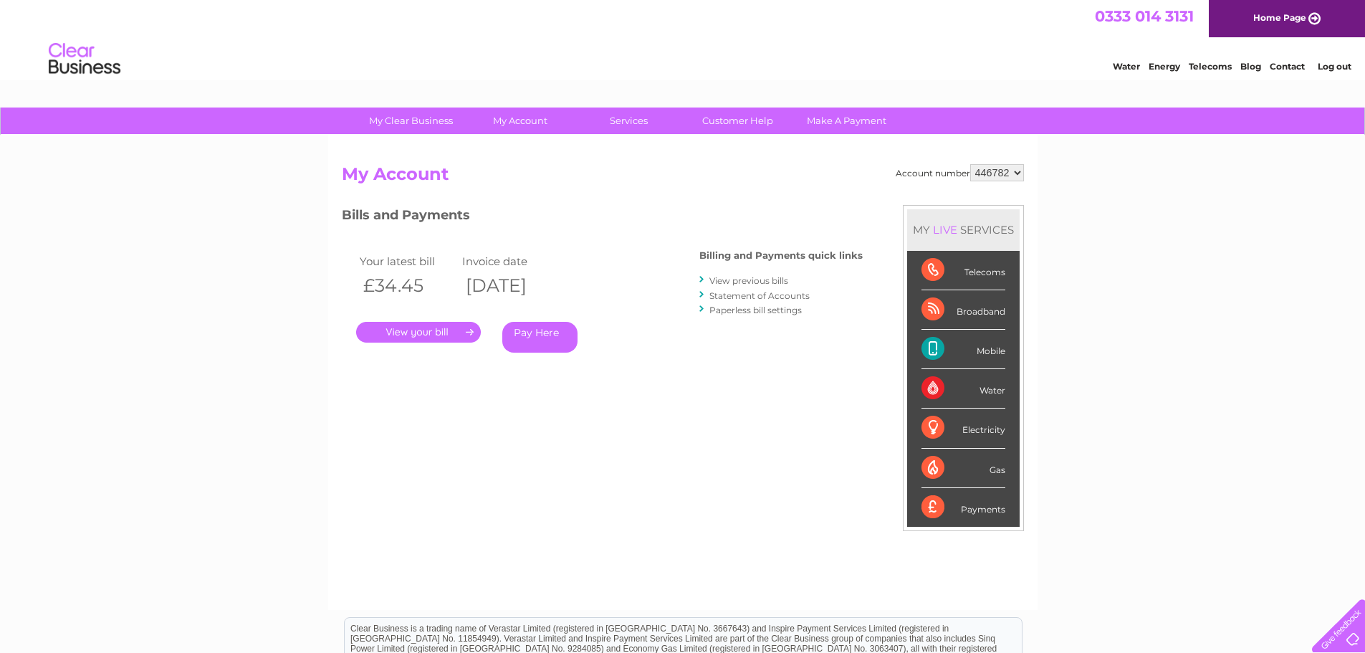
click at [514, 332] on link "Pay Here" at bounding box center [539, 337] width 75 height 31
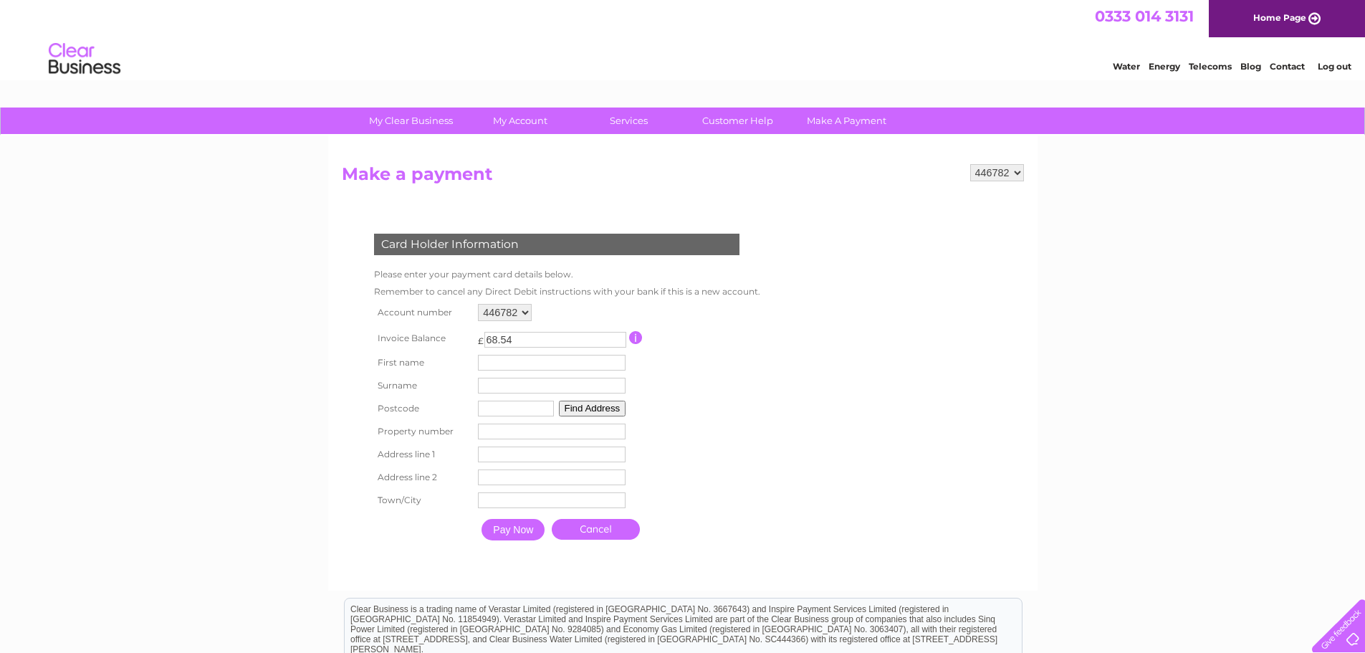
click at [513, 371] on td "First name" at bounding box center [552, 362] width 155 height 23
click at [518, 366] on input "text" at bounding box center [552, 363] width 148 height 16
type input "Jamie"
type input "start"
type input "cb11 3aq"
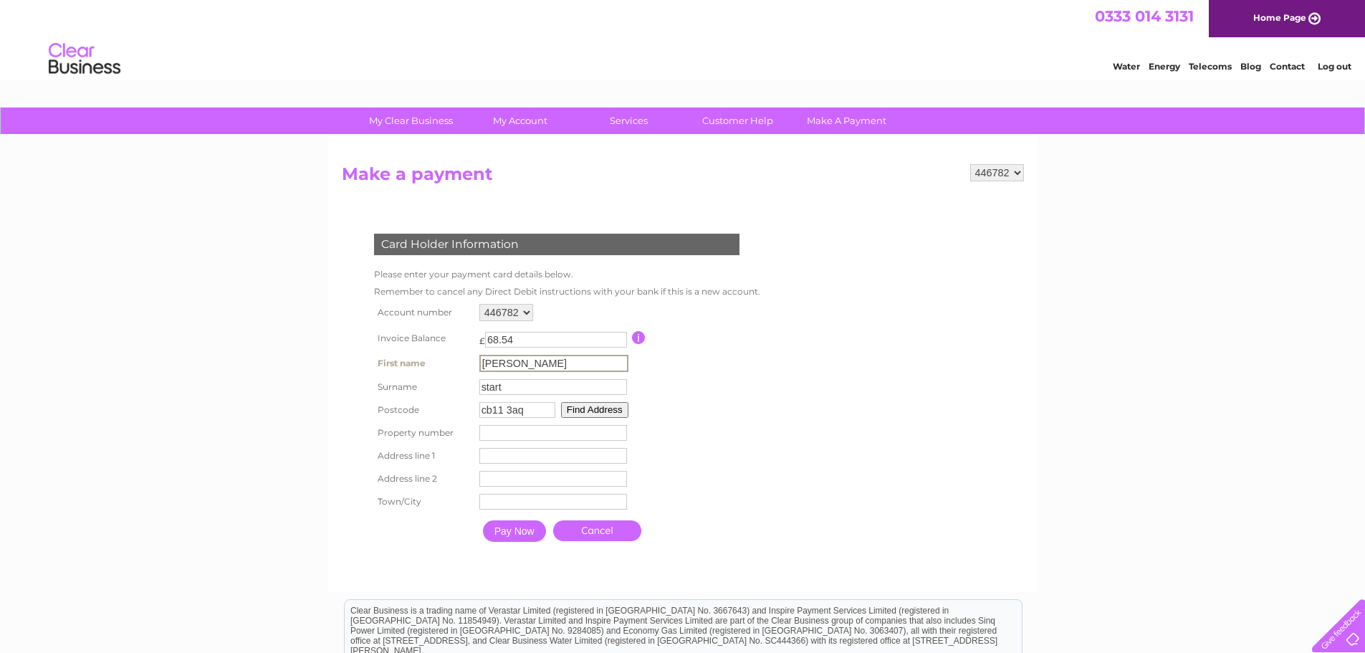
click at [605, 410] on button "Find Address" at bounding box center [594, 410] width 67 height 16
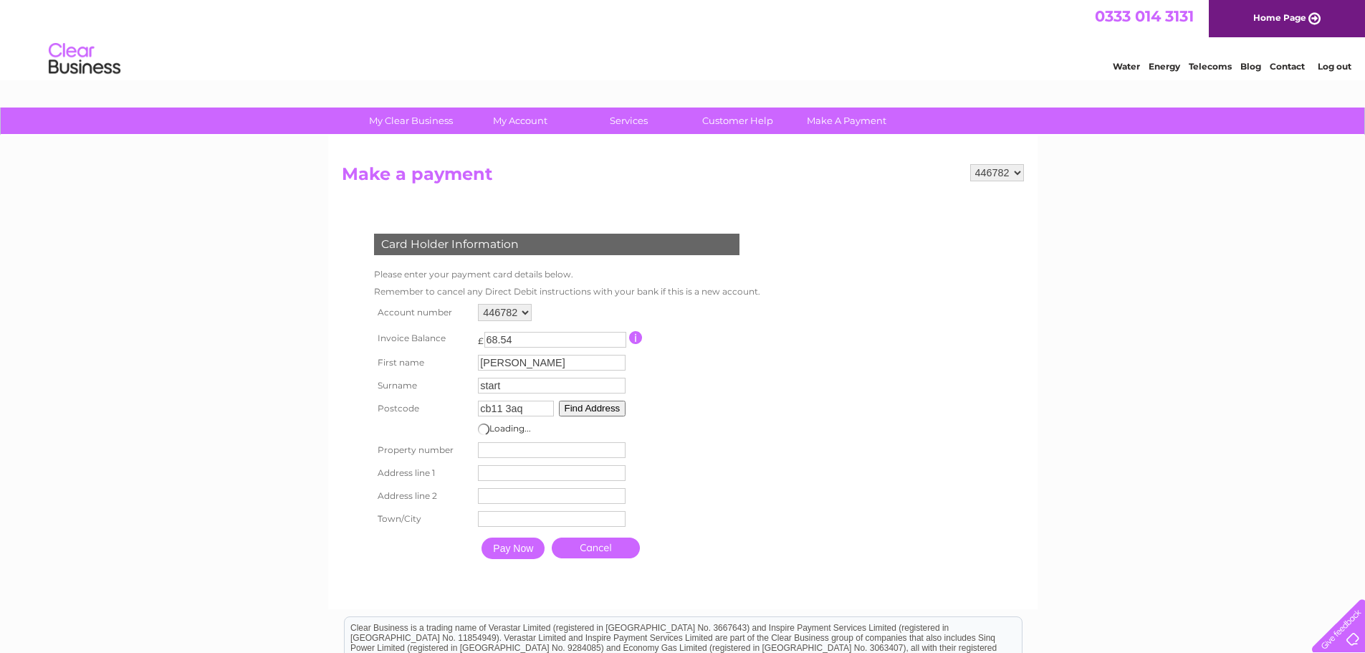
click at [499, 447] on input "number" at bounding box center [552, 450] width 148 height 16
type input "15"
click at [525, 477] on input "text" at bounding box center [554, 473] width 149 height 17
type input "unit 15 shirehill industrial estate"
type input "saffron walden"
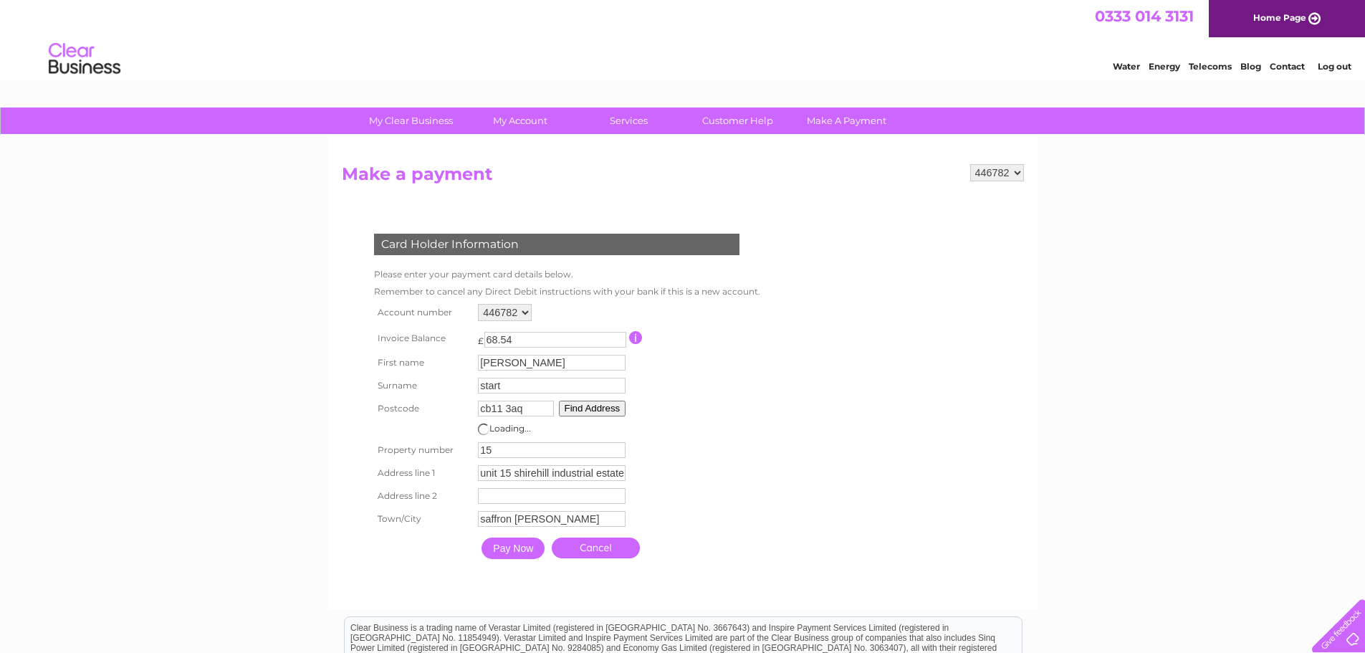
click at [519, 547] on input "Pay Now" at bounding box center [513, 549] width 63 height 22
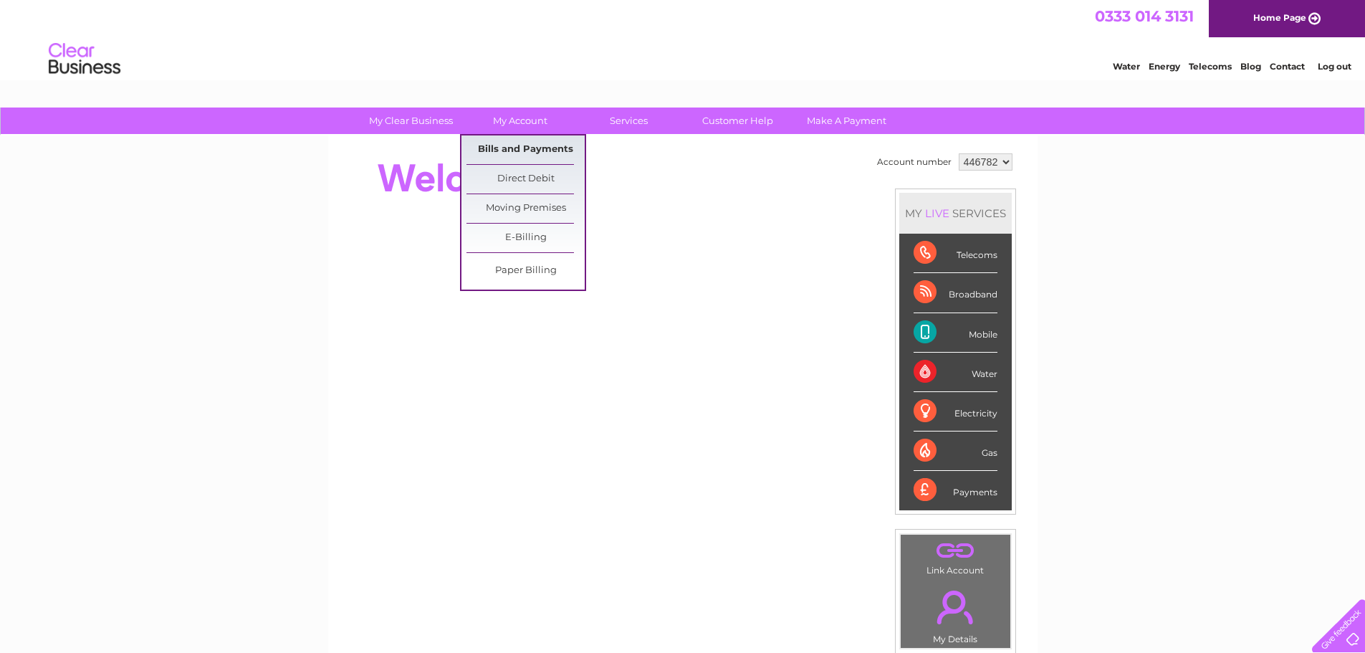
click at [519, 150] on link "Bills and Payments" at bounding box center [526, 149] width 118 height 29
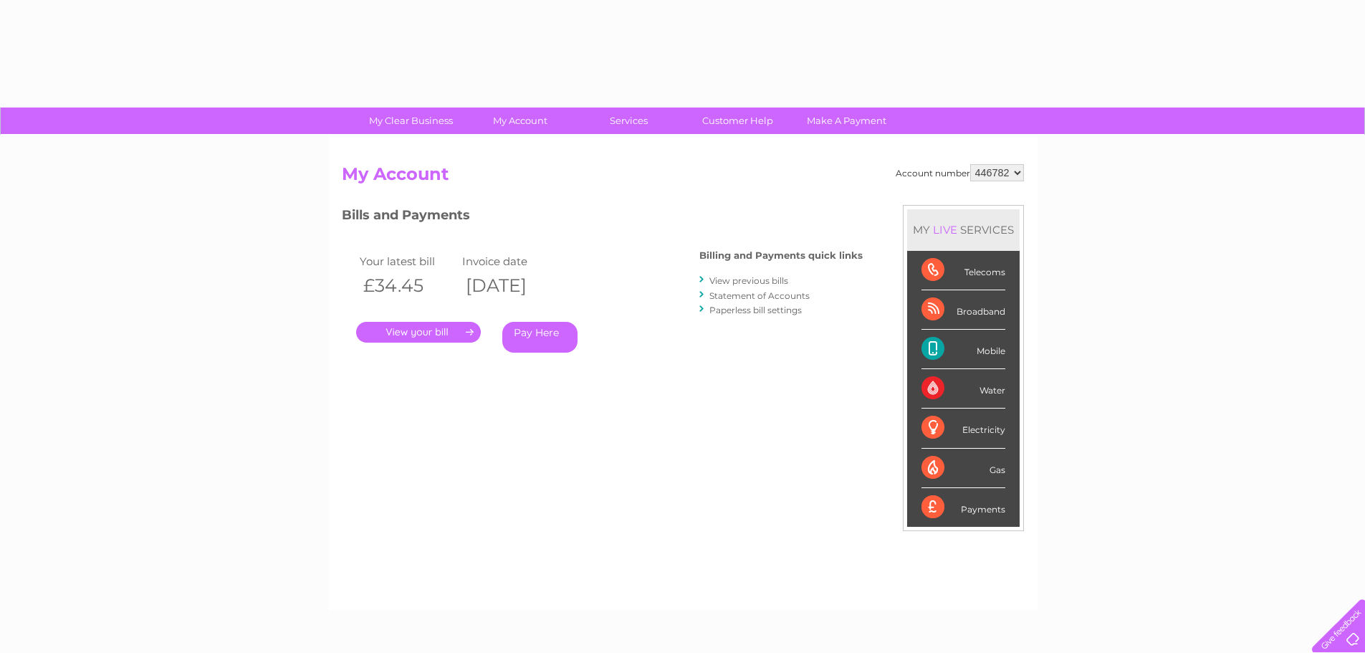
click at [545, 146] on div "Account number 446782 My Account MY LIVE SERVICES Telecoms Broadband Mobile Wat…" at bounding box center [683, 372] width 710 height 475
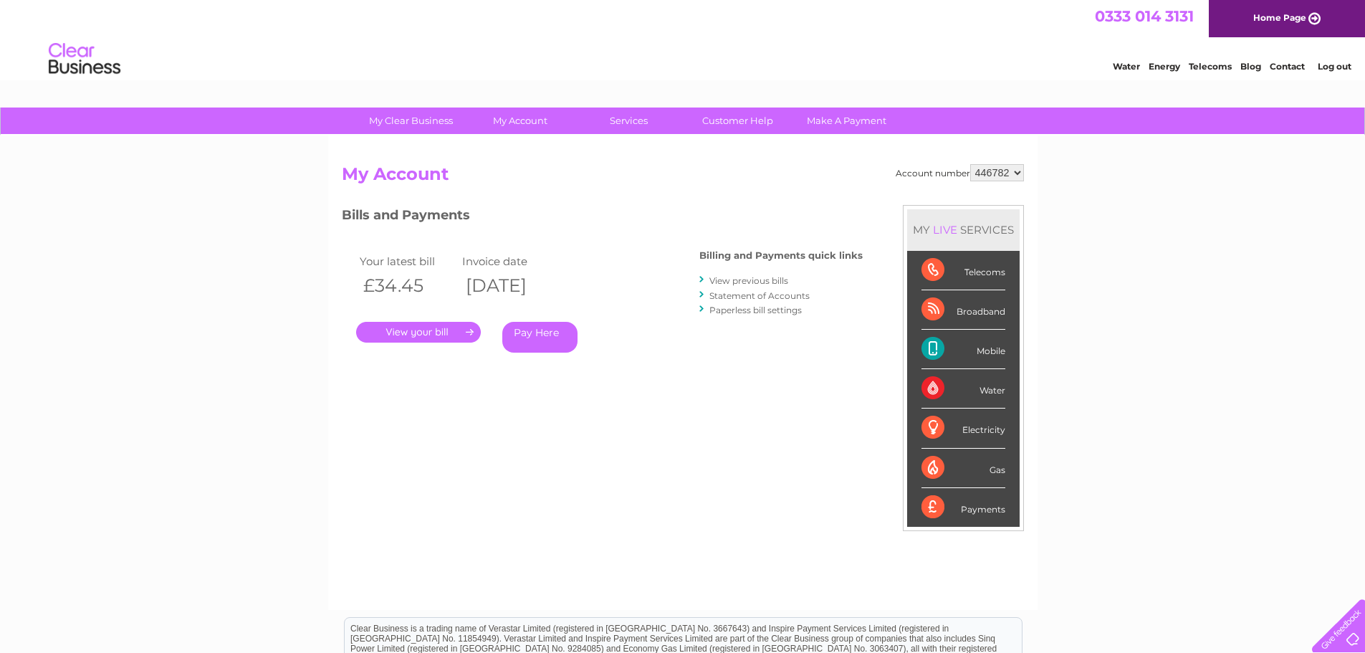
click at [424, 326] on link "." at bounding box center [418, 332] width 125 height 21
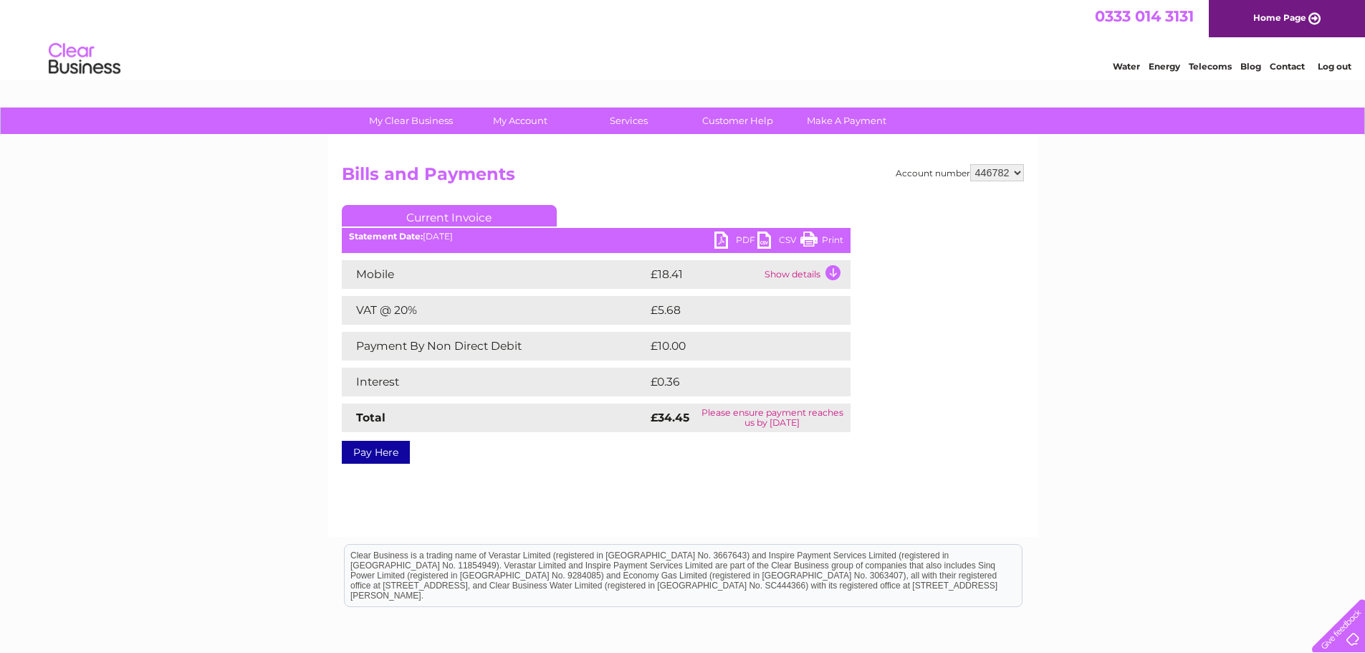
click at [369, 449] on link "Pay Here" at bounding box center [376, 452] width 68 height 23
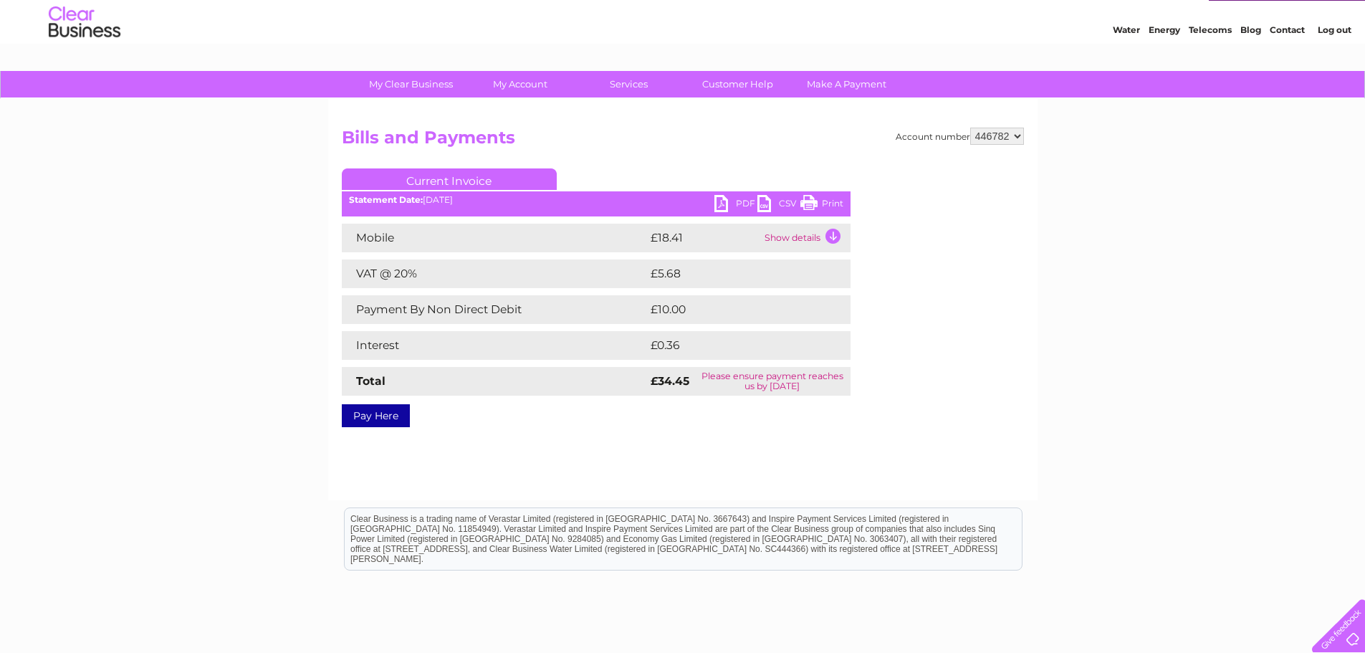
scroll to position [72, 0]
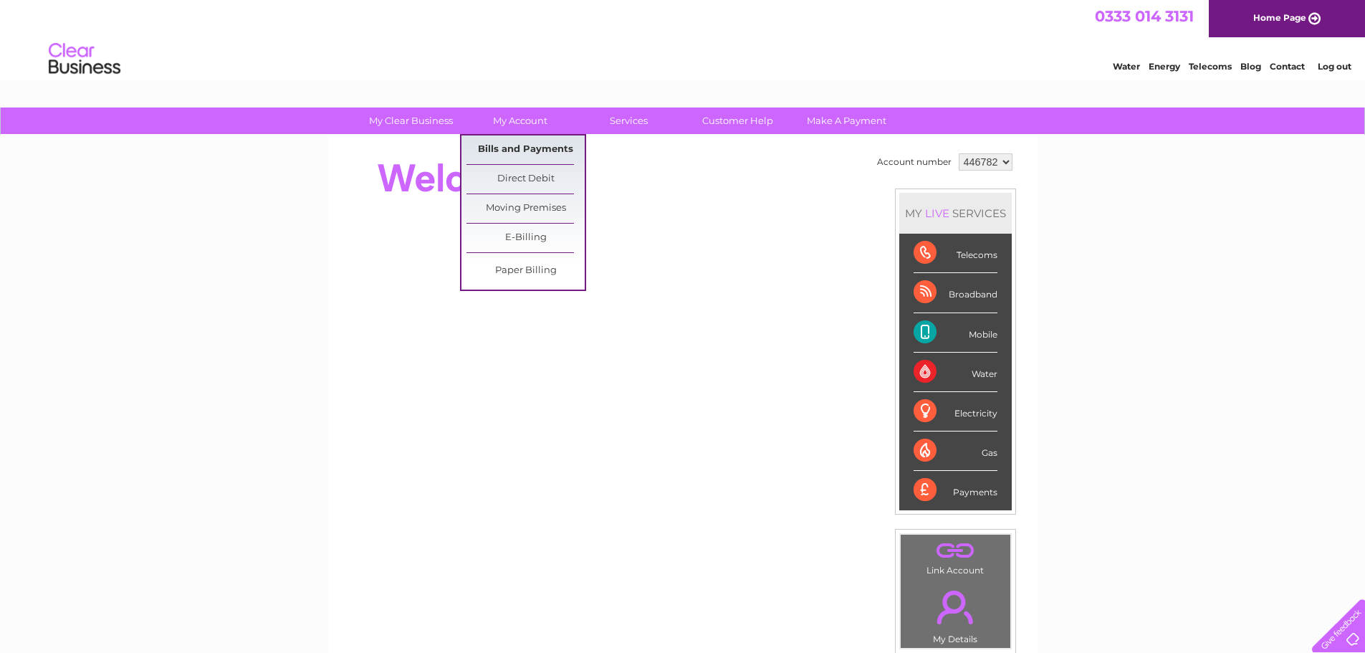
click at [517, 146] on link "Bills and Payments" at bounding box center [526, 149] width 118 height 29
click at [492, 141] on link "Bills and Payments" at bounding box center [526, 149] width 118 height 29
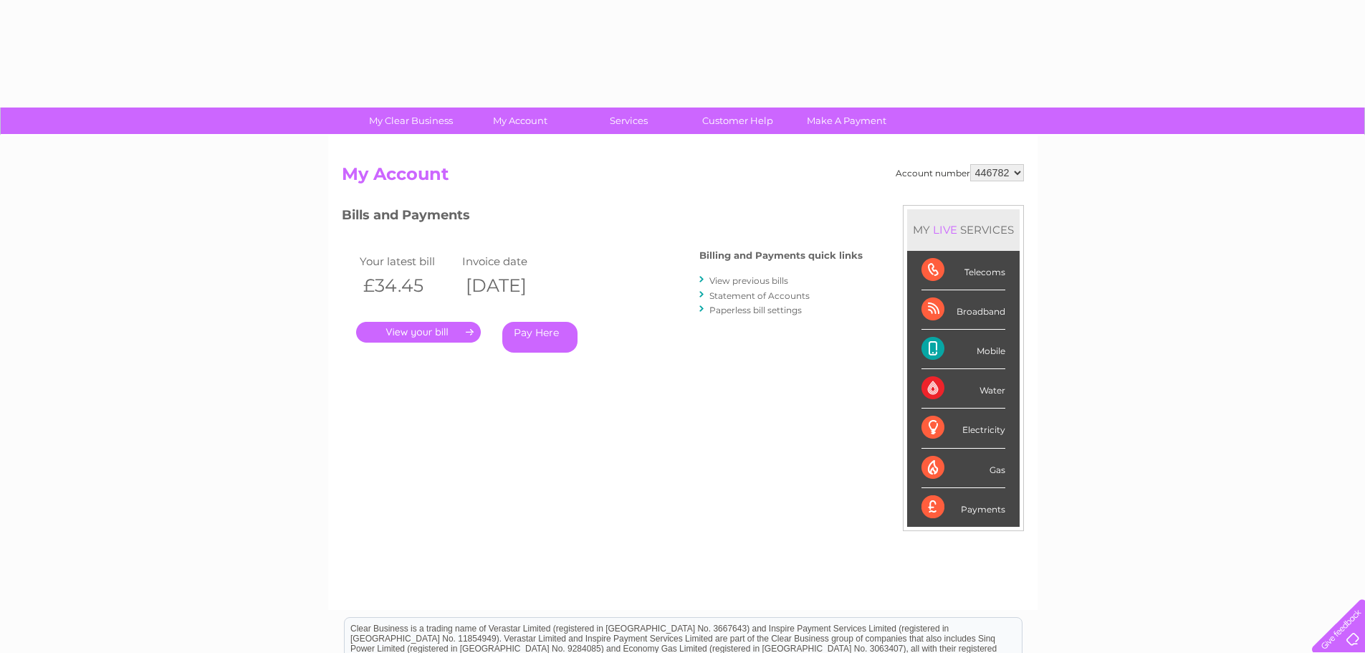
click at [441, 326] on link "." at bounding box center [418, 332] width 125 height 21
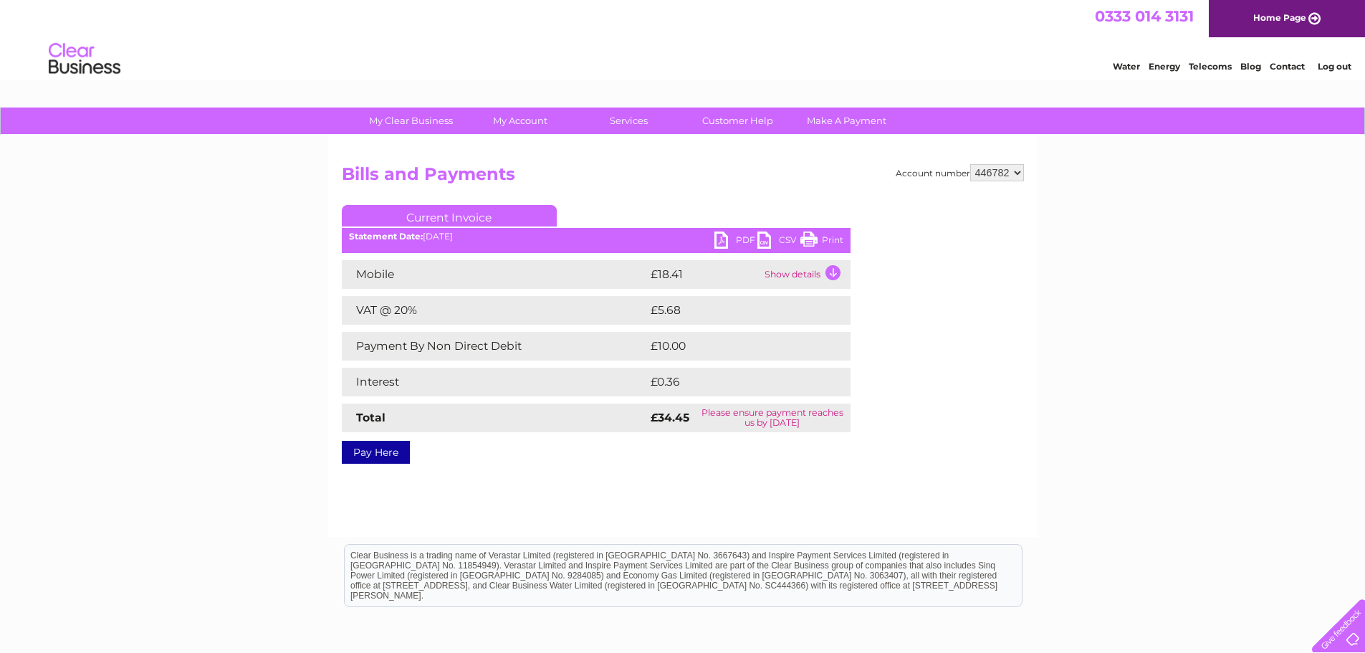
click at [373, 450] on link "Pay Here" at bounding box center [376, 452] width 68 height 23
click at [386, 449] on link "Pay Here" at bounding box center [376, 452] width 68 height 23
click at [835, 272] on td "Show details" at bounding box center [806, 274] width 90 height 29
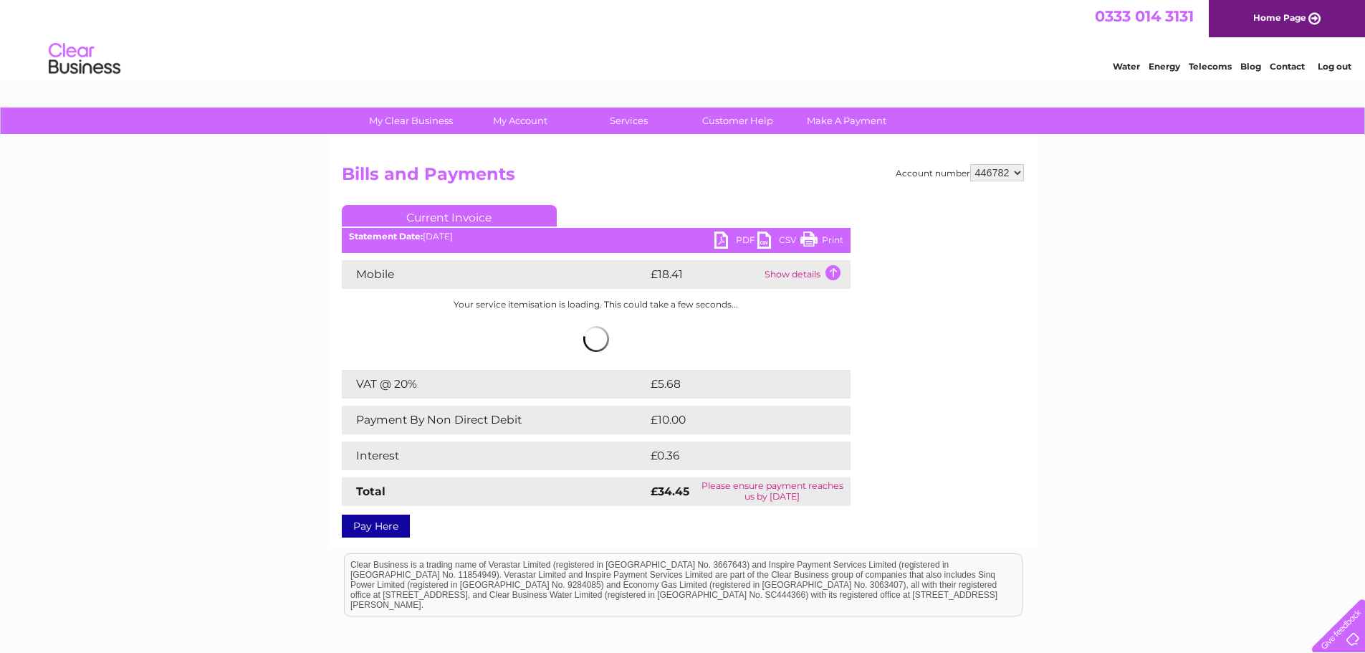
click at [836, 272] on td "Show details" at bounding box center [806, 274] width 90 height 29
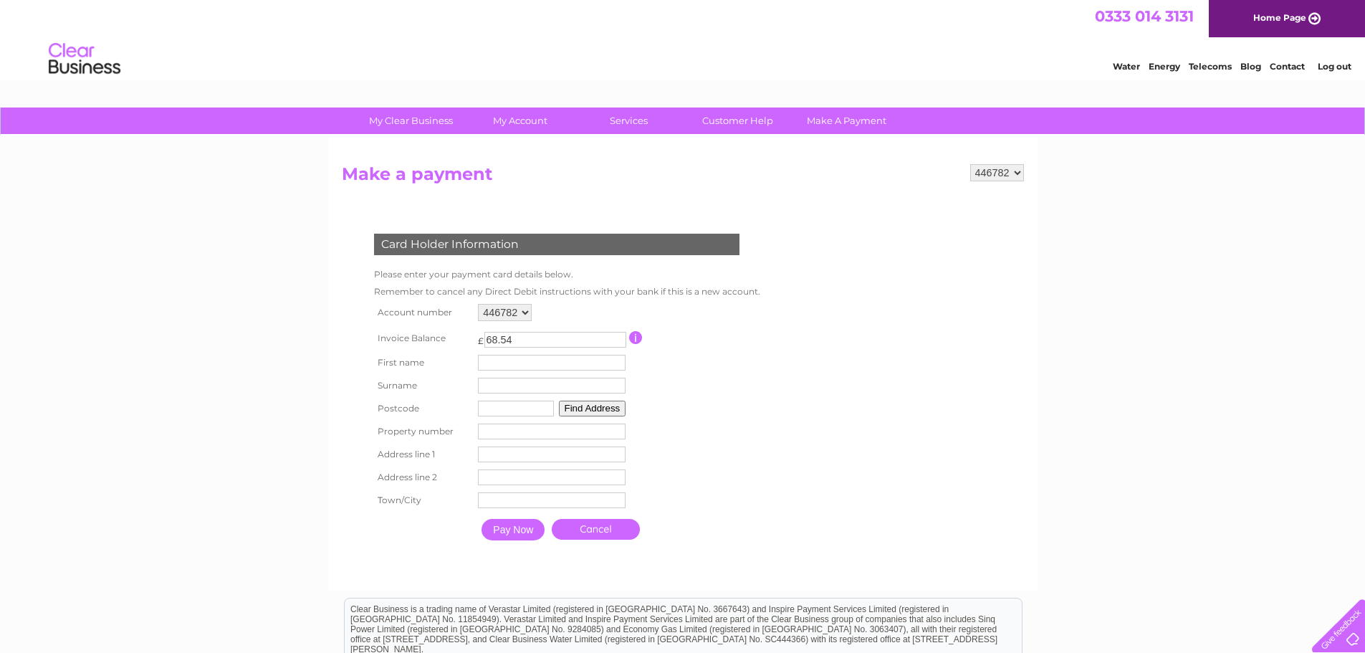
click at [502, 366] on input "text" at bounding box center [552, 363] width 148 height 16
type input "[PERSON_NAME]"
type input "start"
type input "cb11 3aq"
click at [603, 411] on button "Find Address" at bounding box center [592, 409] width 67 height 16
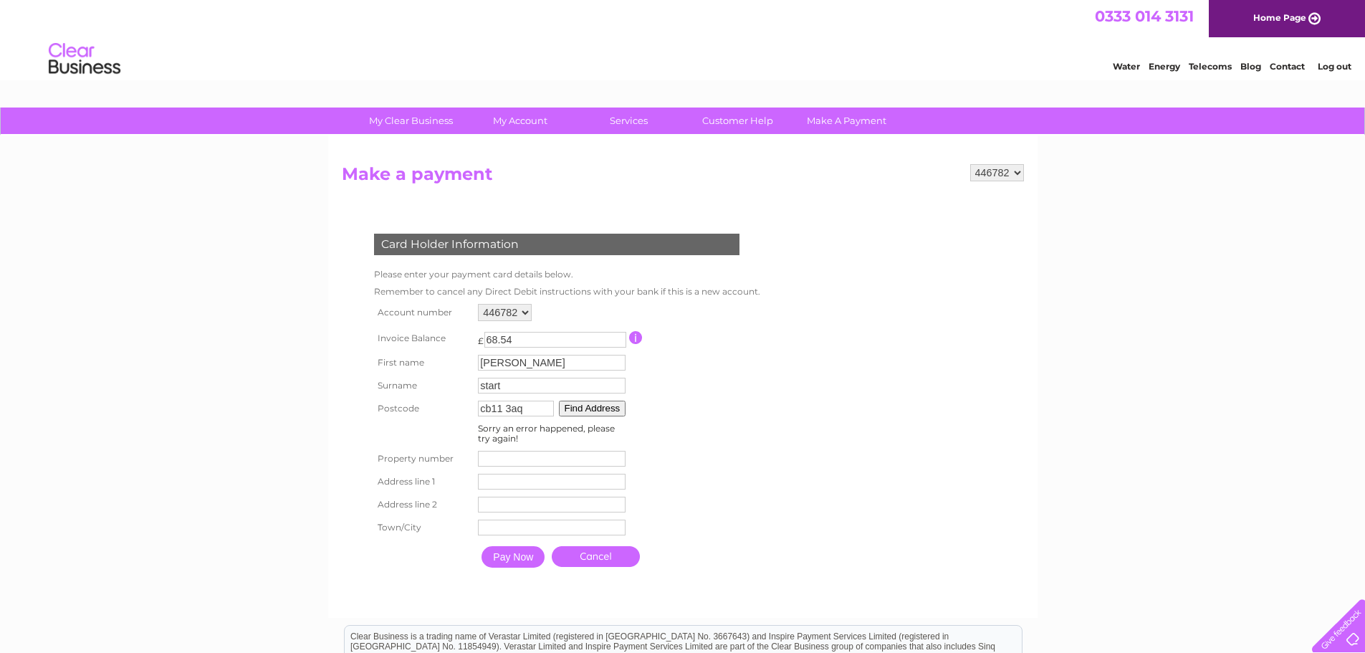
click at [507, 457] on input "number" at bounding box center [552, 459] width 148 height 16
type input "15"
click at [525, 487] on input "text" at bounding box center [552, 482] width 148 height 16
type input "unit 15 shirehill industrial estate"
type input "saffron walden"
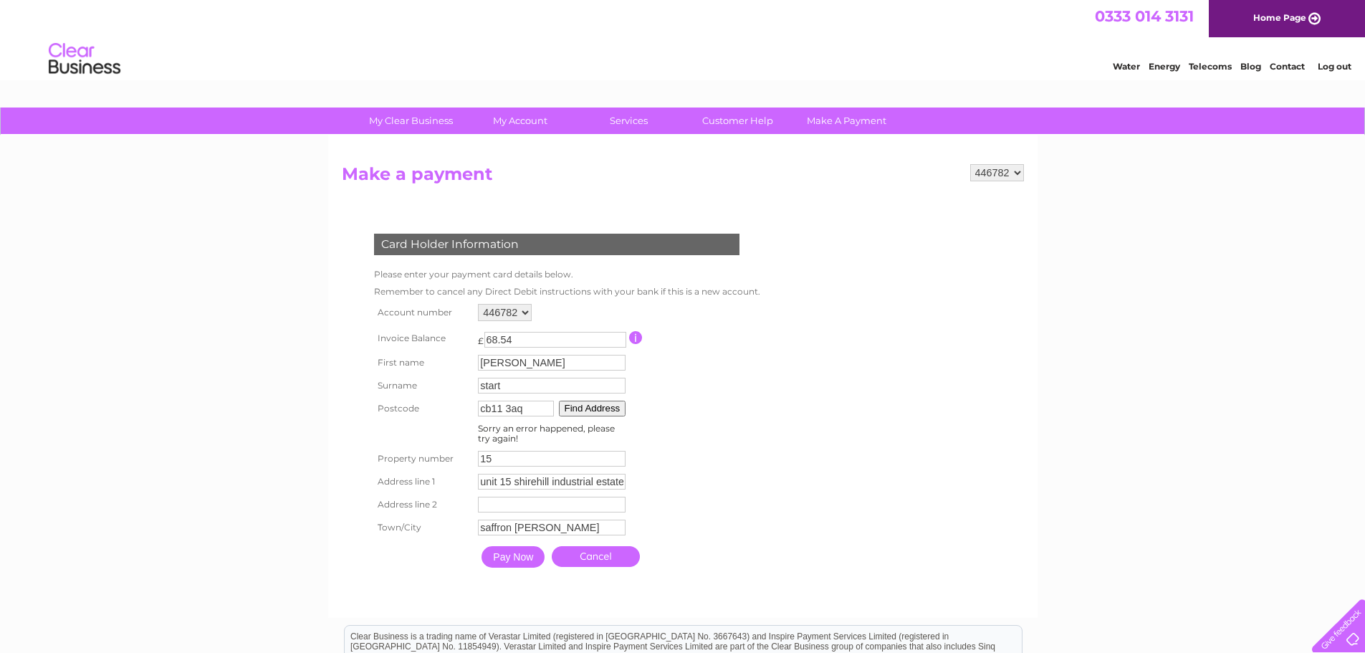
click at [523, 557] on input "Pay Now" at bounding box center [513, 557] width 63 height 22
